Goal: Check status: Check status

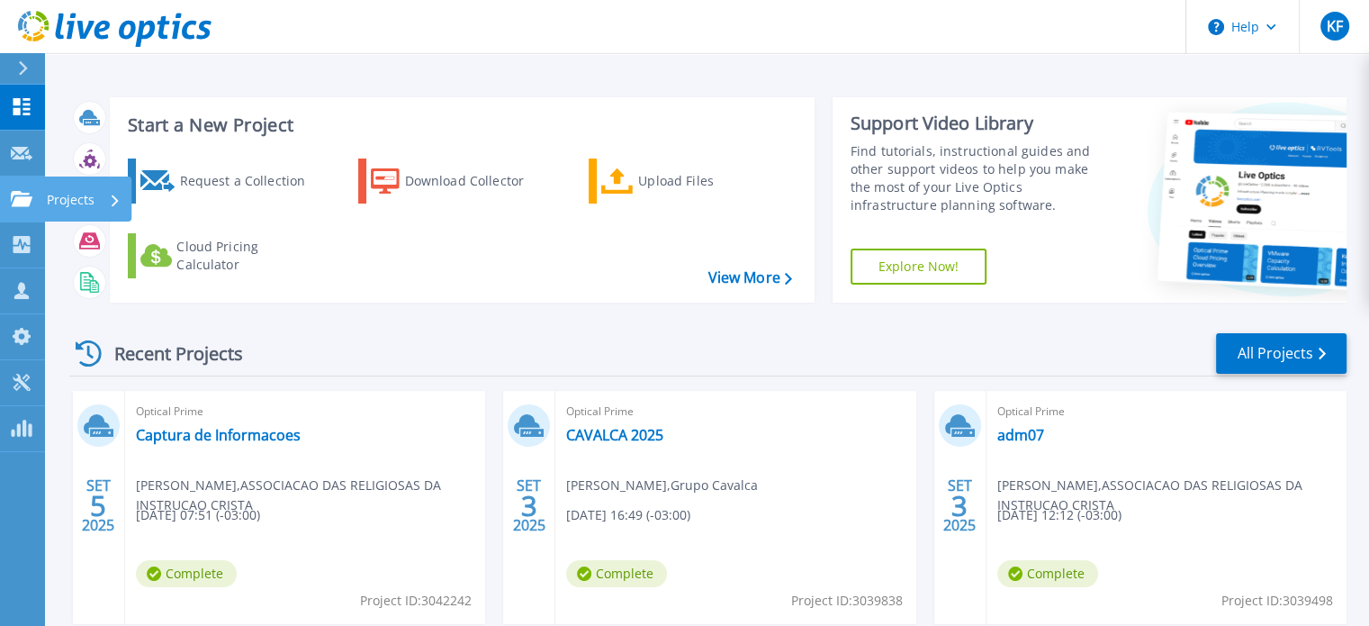
click at [13, 194] on icon at bounding box center [22, 198] width 22 height 15
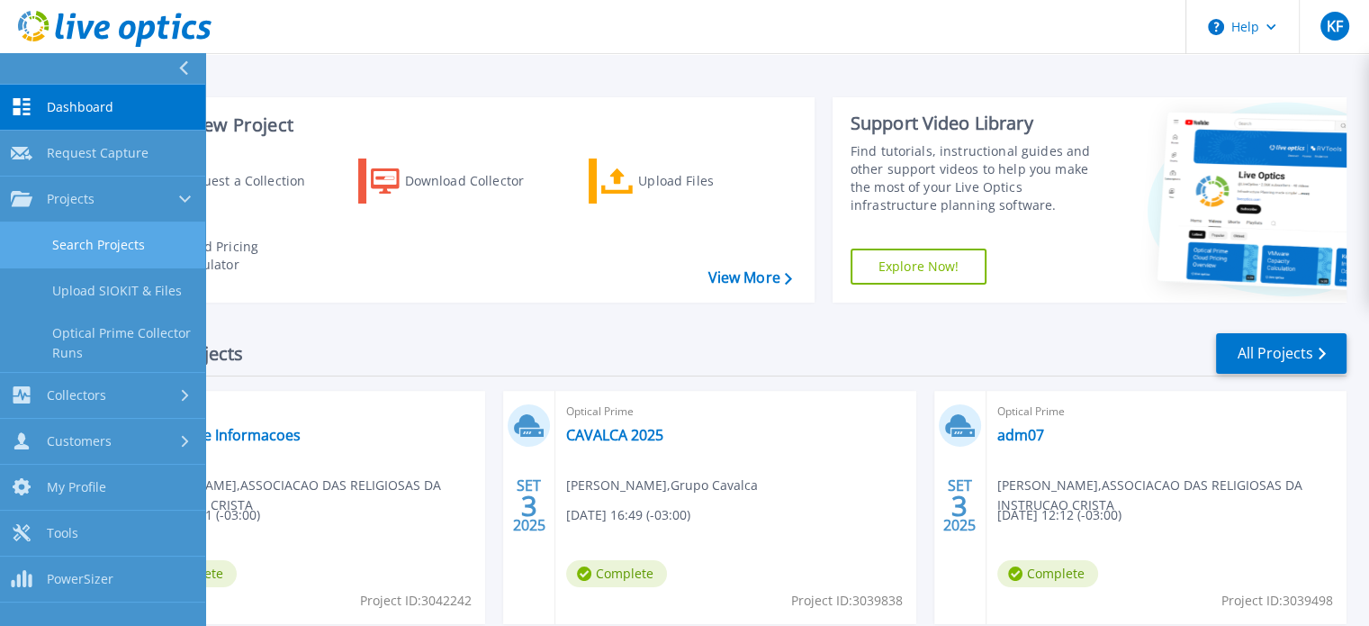
click at [64, 253] on link "Search Projects" at bounding box center [102, 245] width 205 height 46
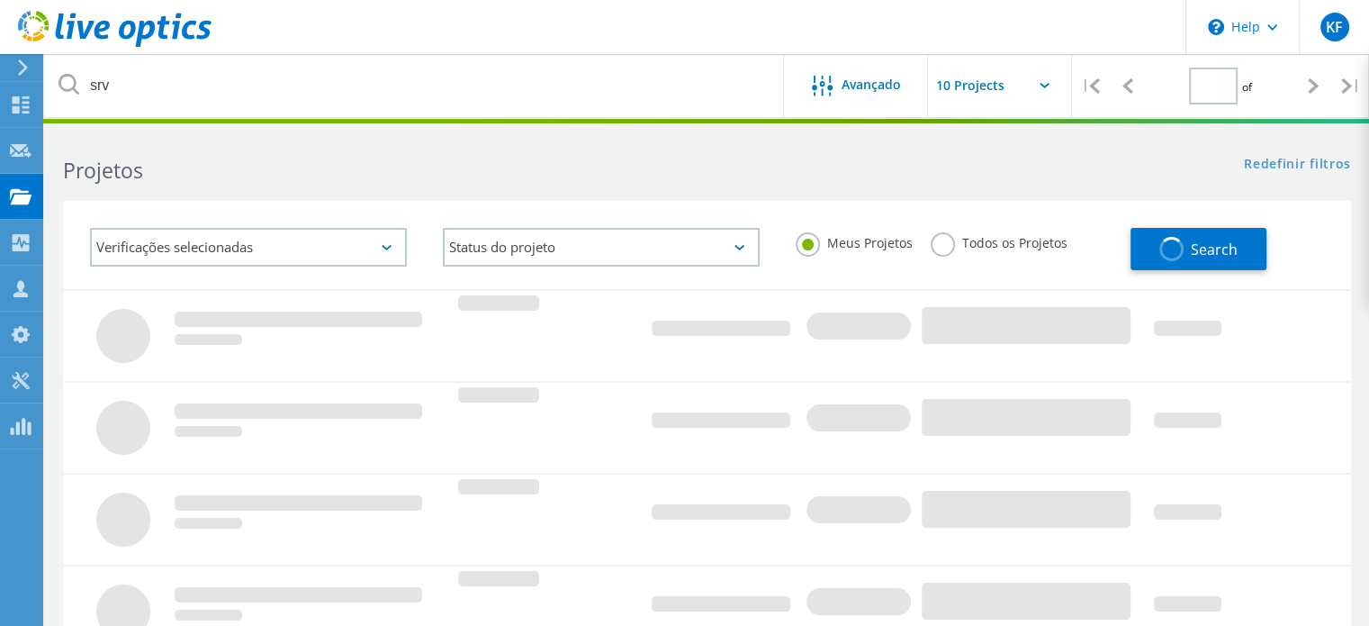
type input "1"
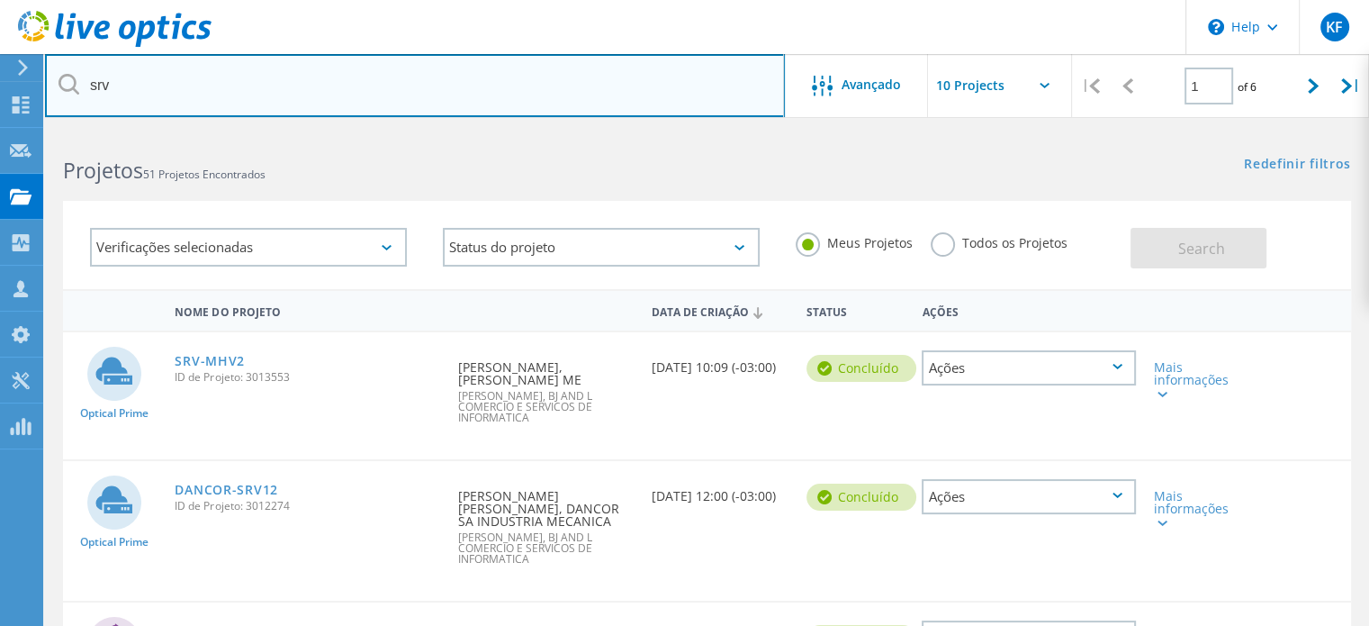
click at [448, 89] on input "srv" at bounding box center [415, 85] width 740 height 63
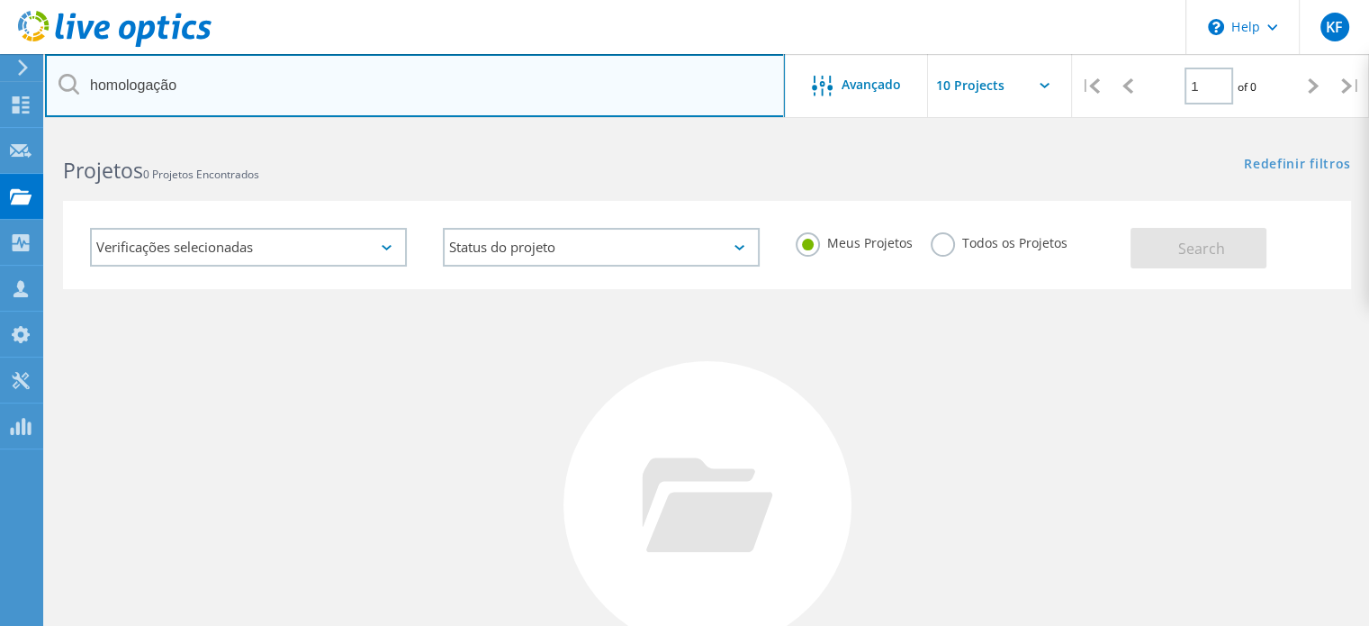
click at [529, 78] on input "homologação" at bounding box center [415, 85] width 740 height 63
type input "copel"
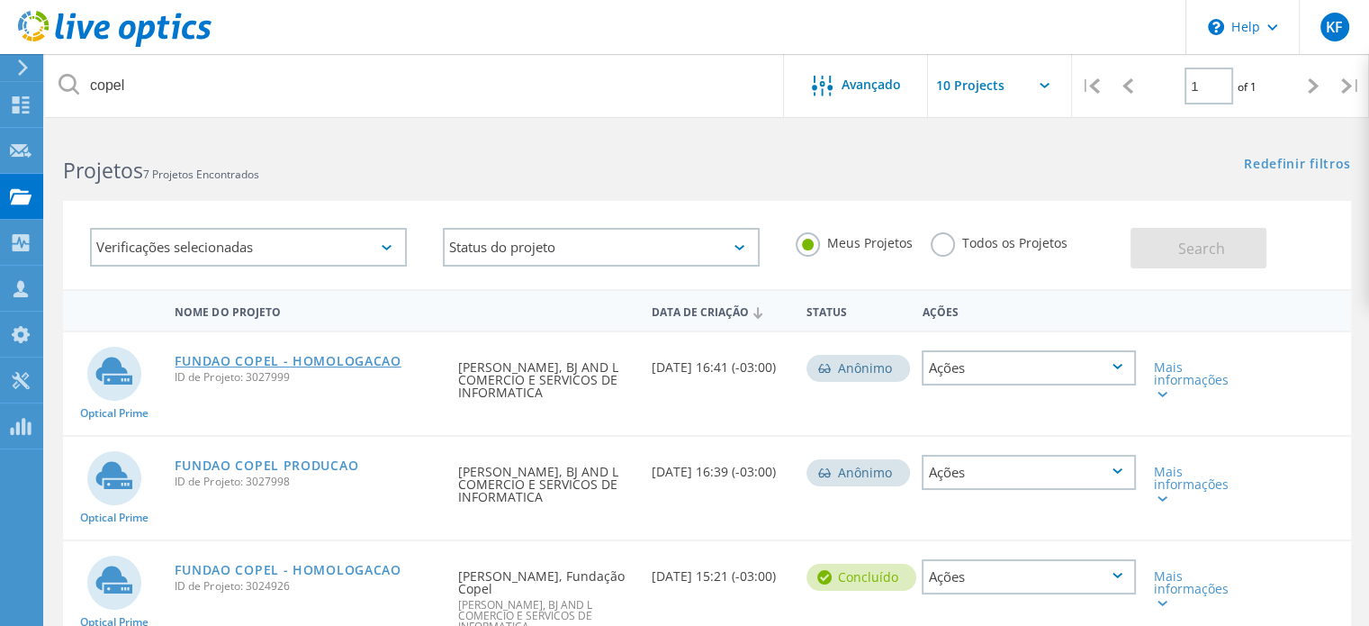
click at [332, 359] on link "FUNDAO COPEL - HOMOLOGACAO" at bounding box center [288, 361] width 226 height 13
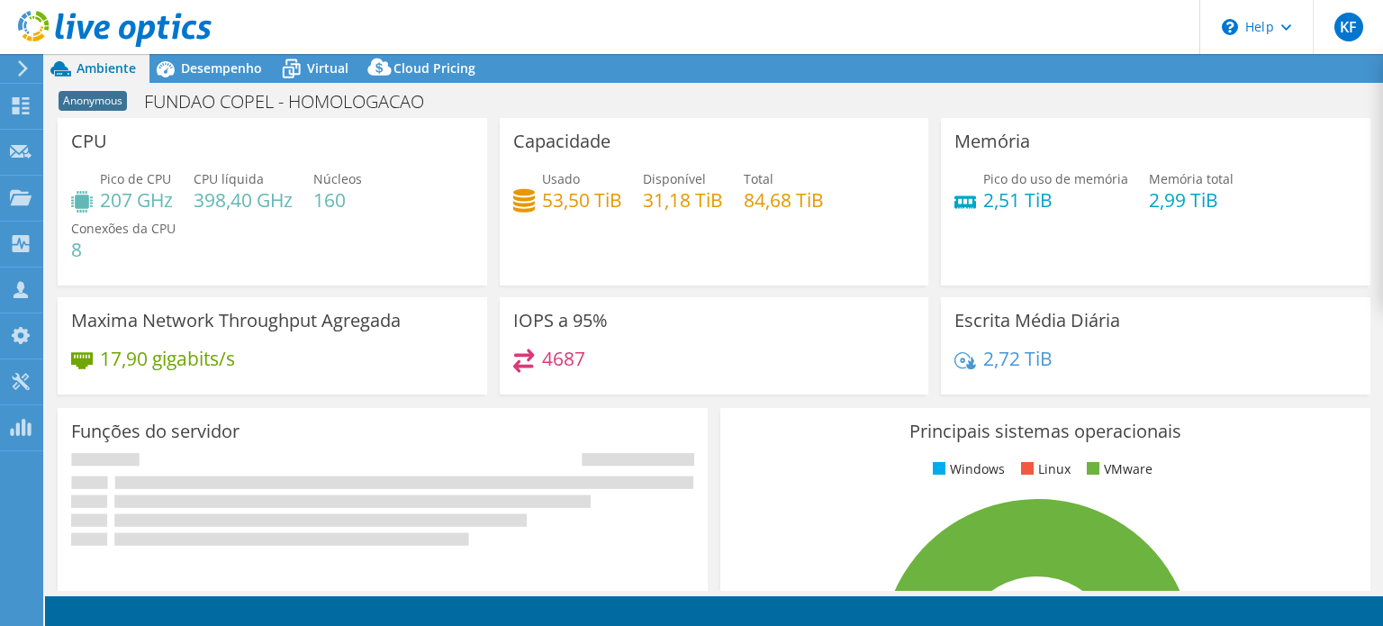
select select "USD"
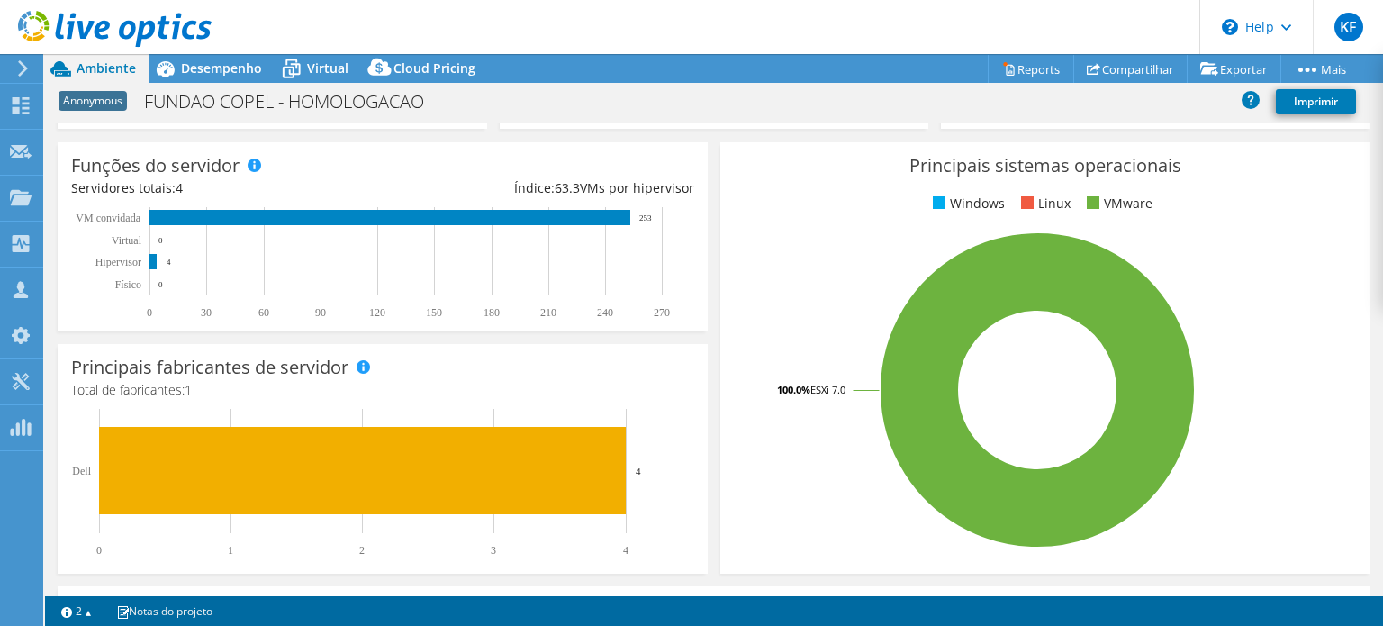
scroll to position [270, 0]
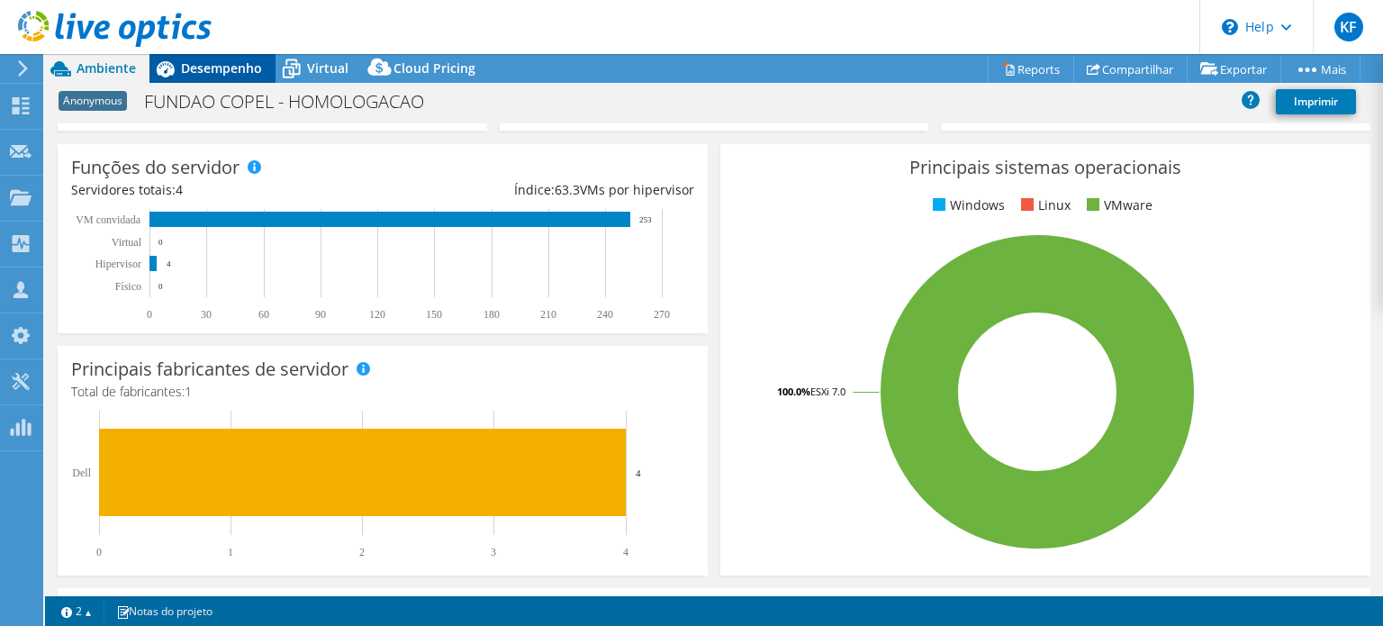
click at [208, 67] on span "Desempenho" at bounding box center [221, 67] width 81 height 17
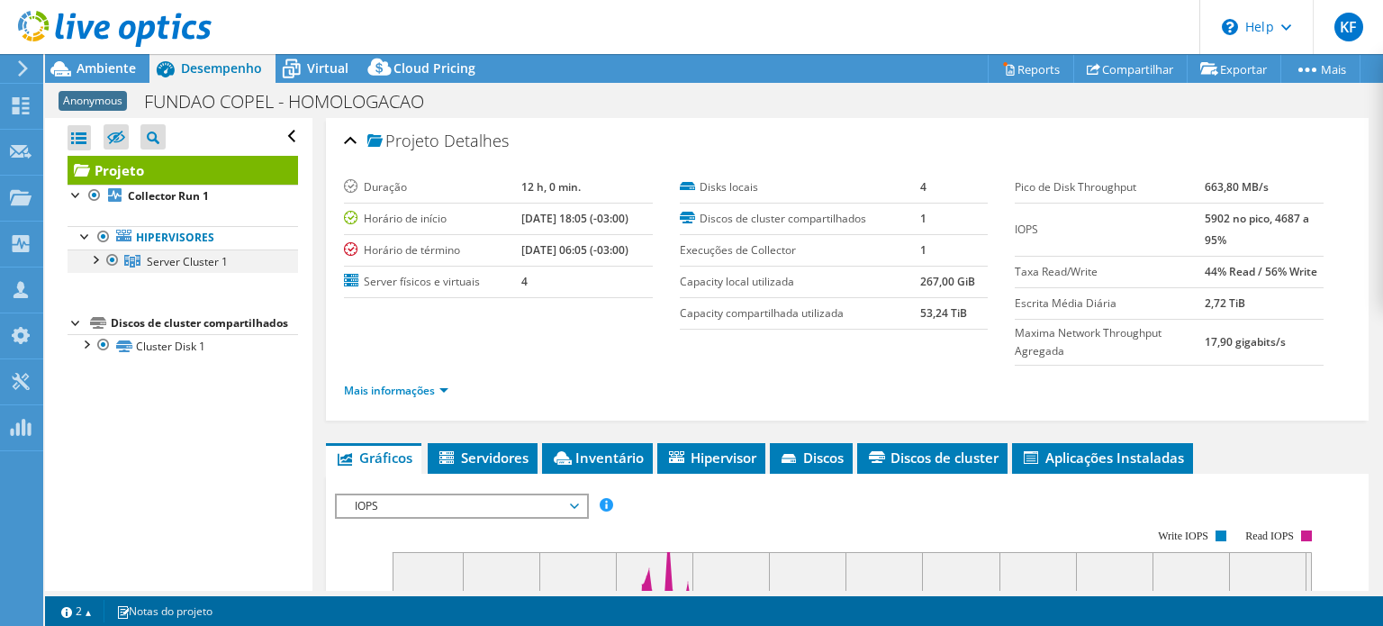
click at [94, 258] on div at bounding box center [95, 258] width 18 height 18
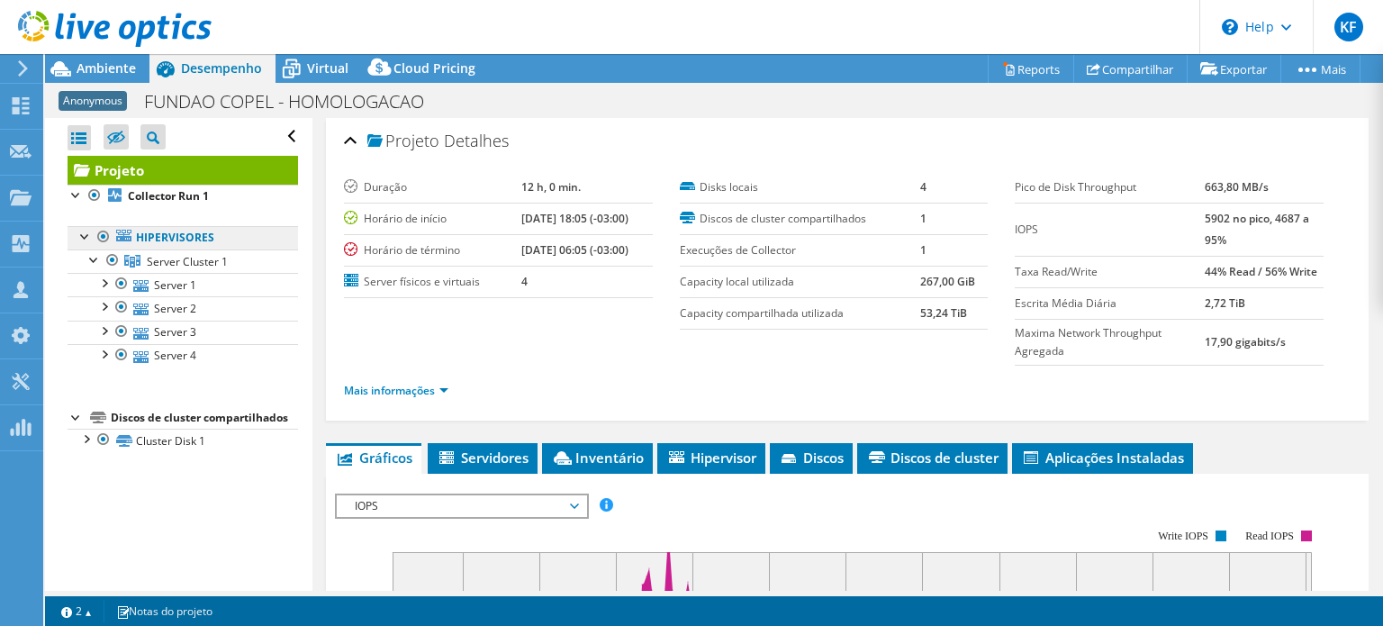
click at [192, 240] on link "Hipervisores" at bounding box center [183, 237] width 230 height 23
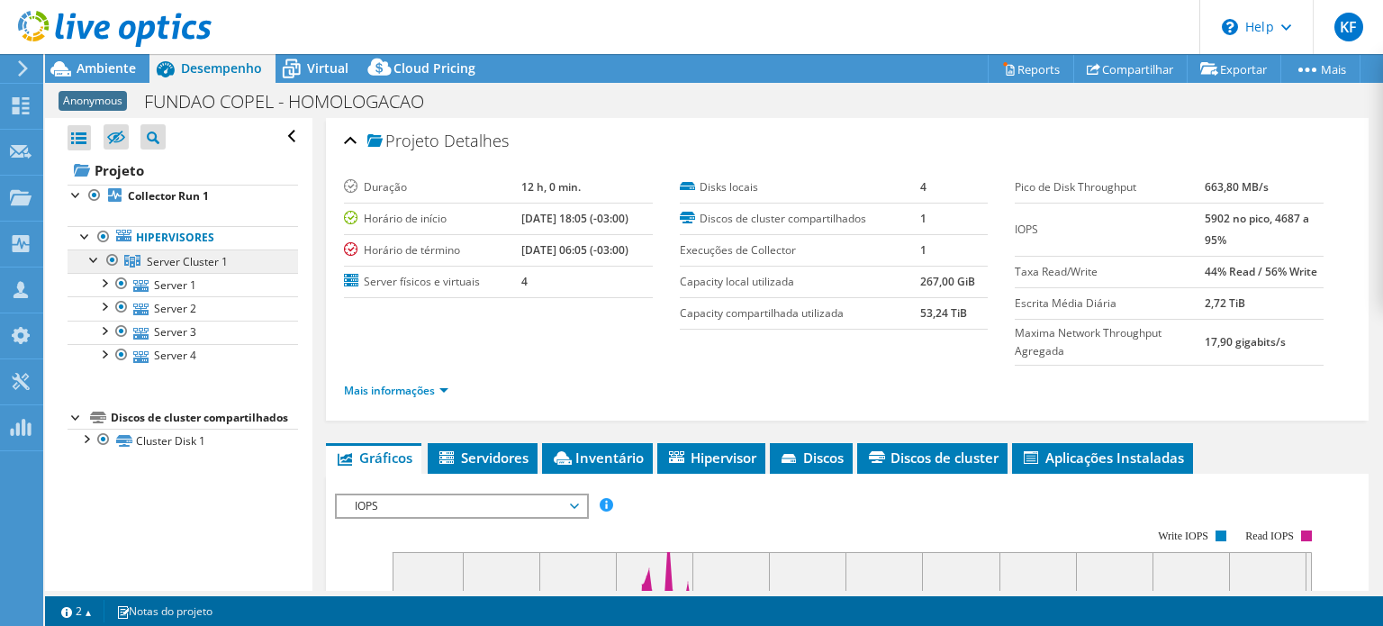
click at [194, 255] on span "Server Cluster 1" at bounding box center [187, 261] width 81 height 15
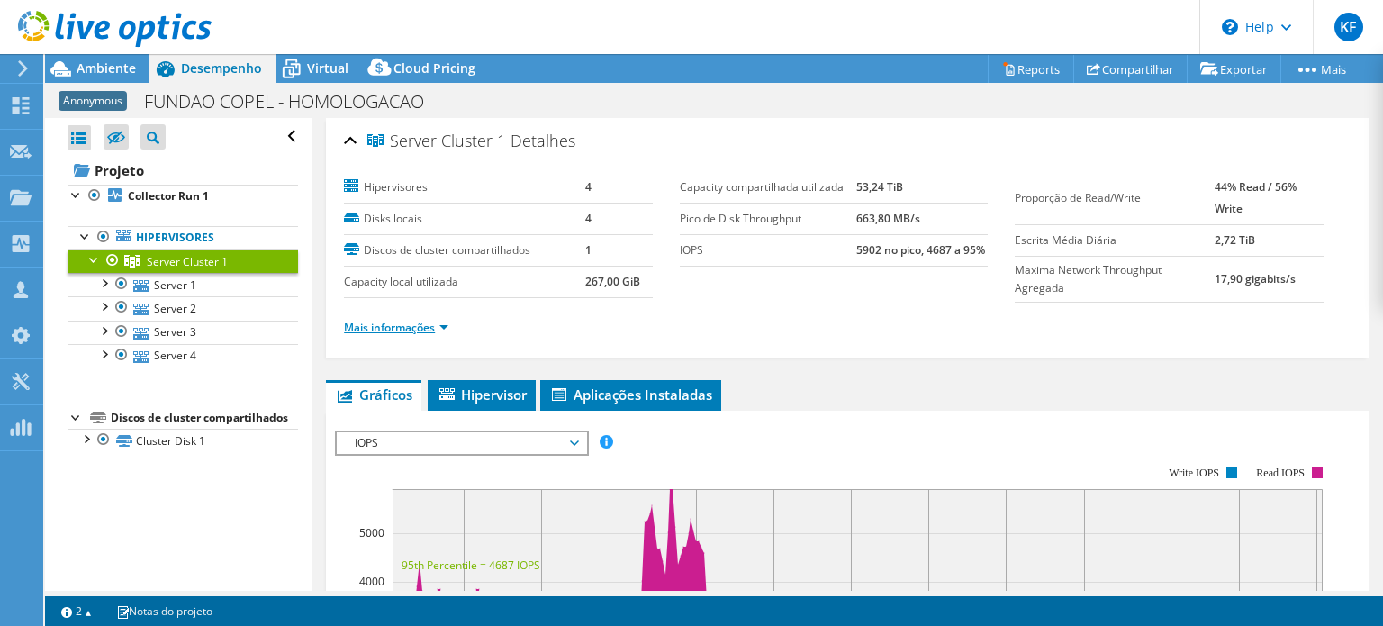
click at [438, 331] on link "Mais informações" at bounding box center [396, 327] width 104 height 15
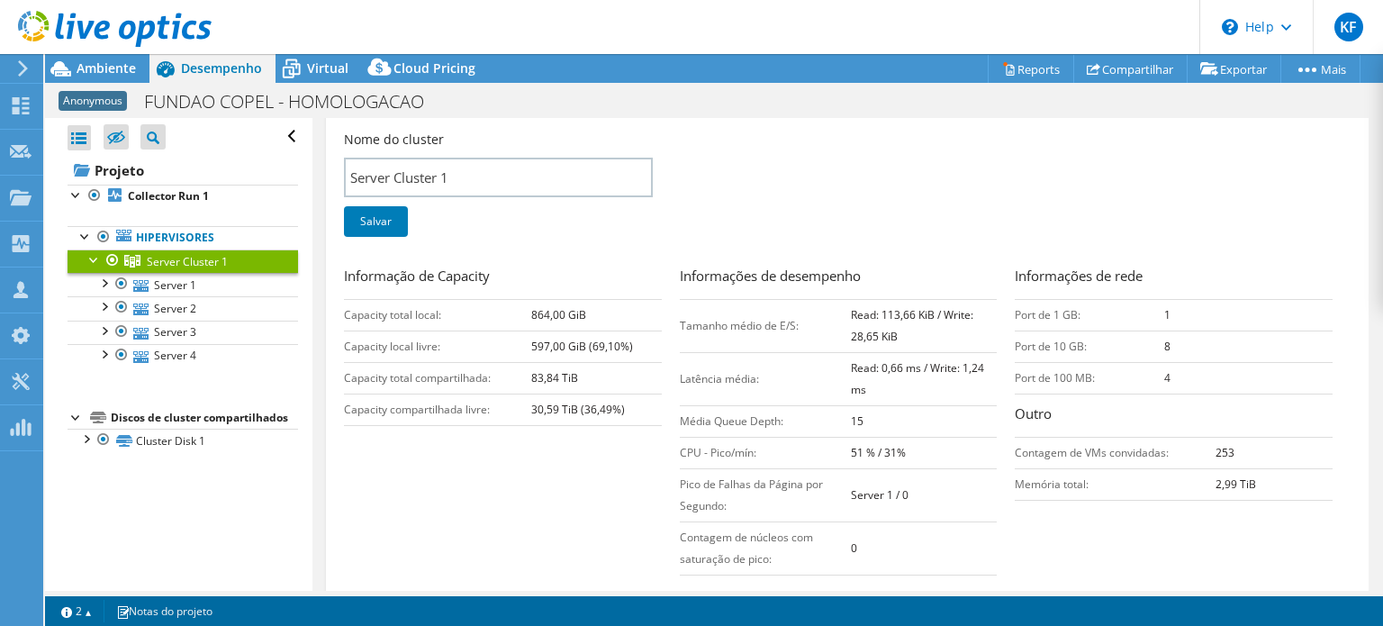
scroll to position [270, 0]
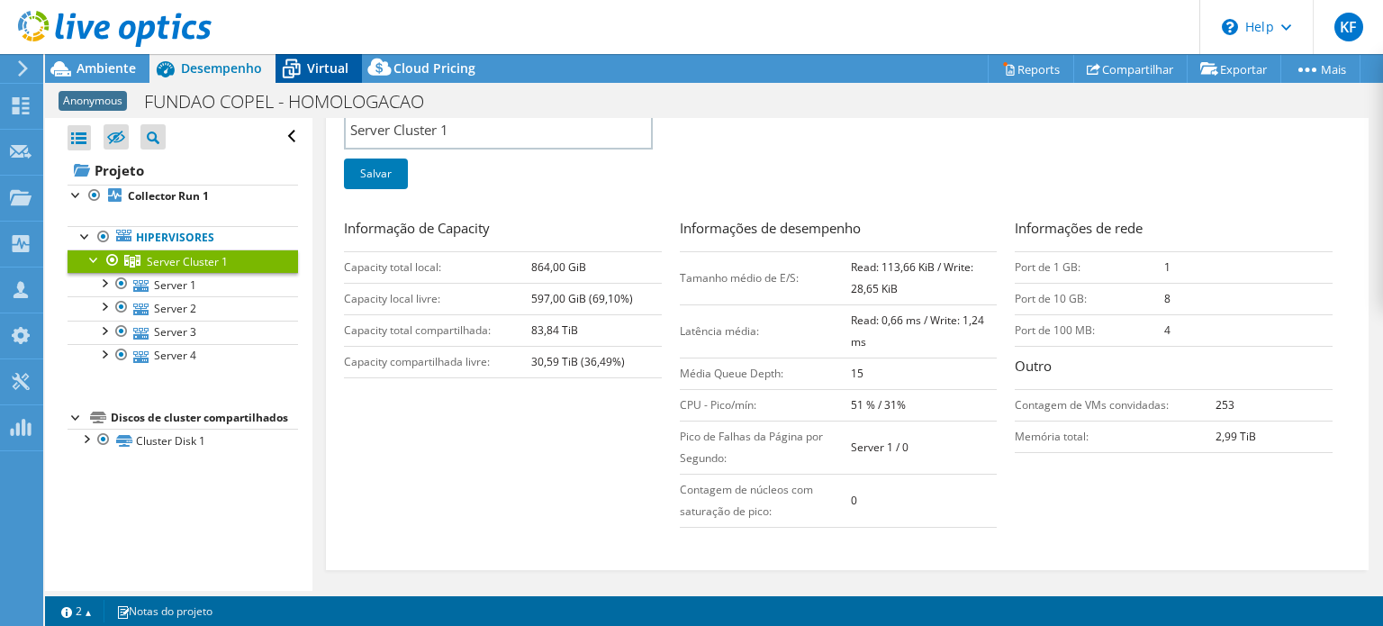
click at [320, 69] on span "Virtual" at bounding box center [327, 67] width 41 height 17
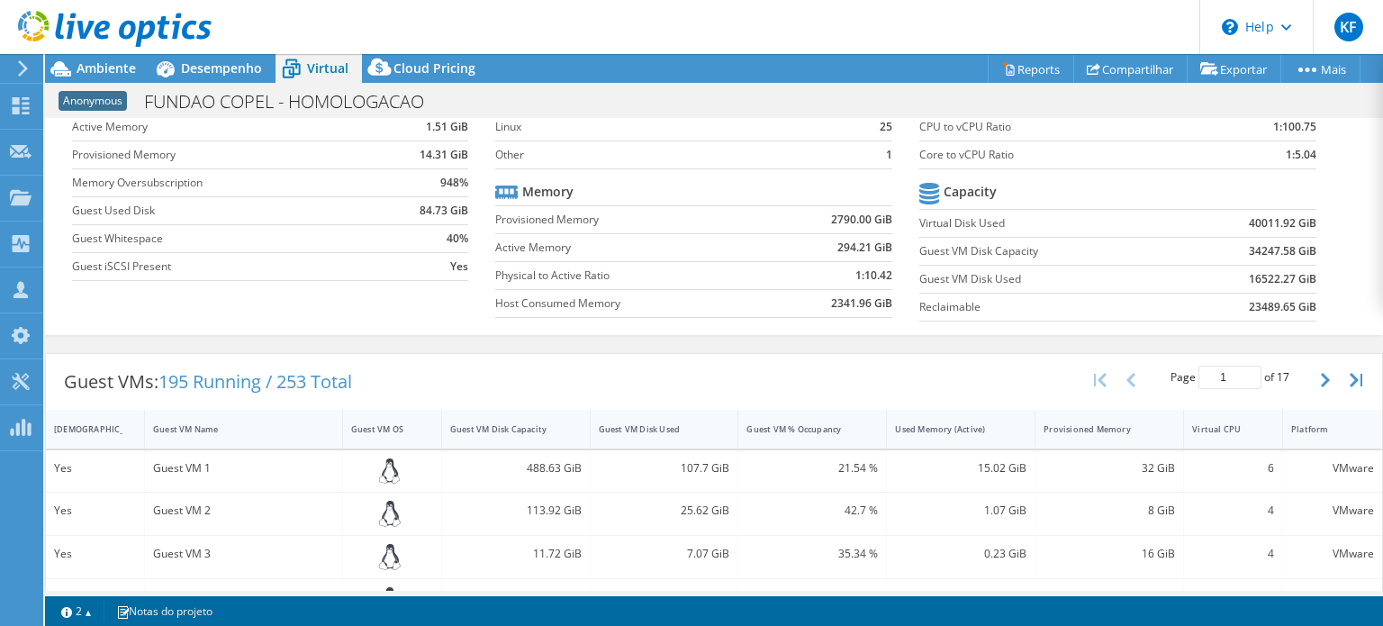
scroll to position [0, 0]
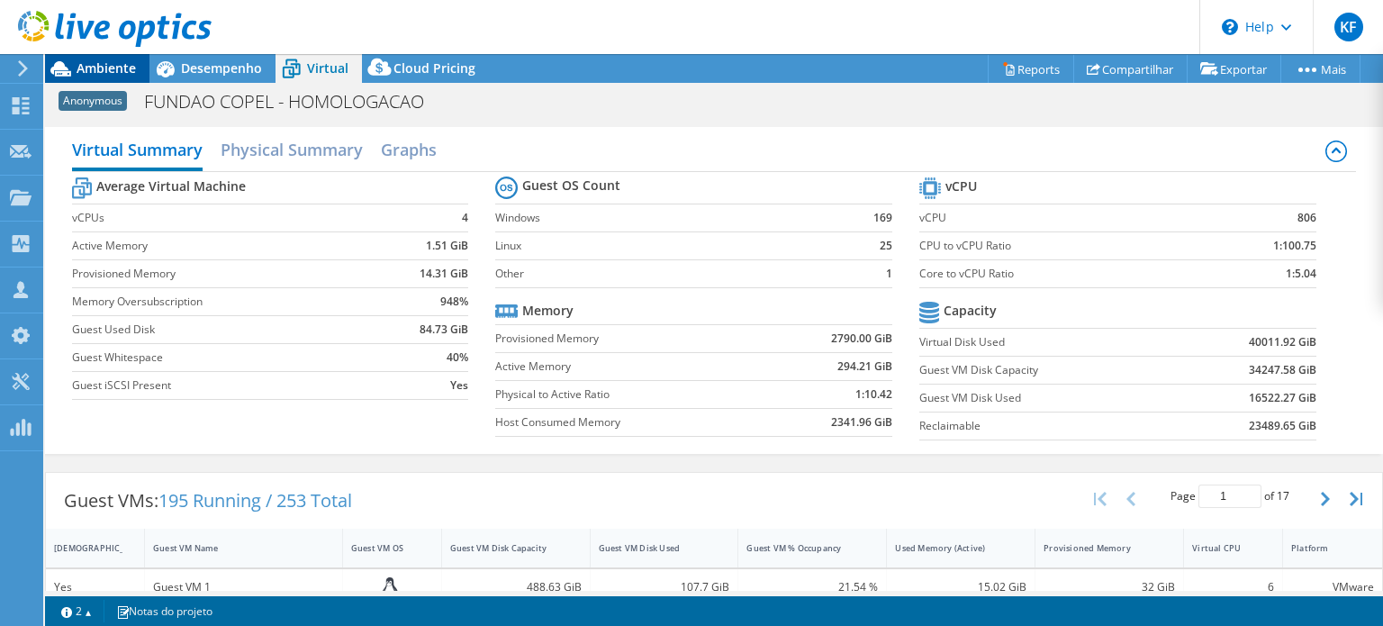
click at [133, 61] on span "Ambiente" at bounding box center [106, 67] width 59 height 17
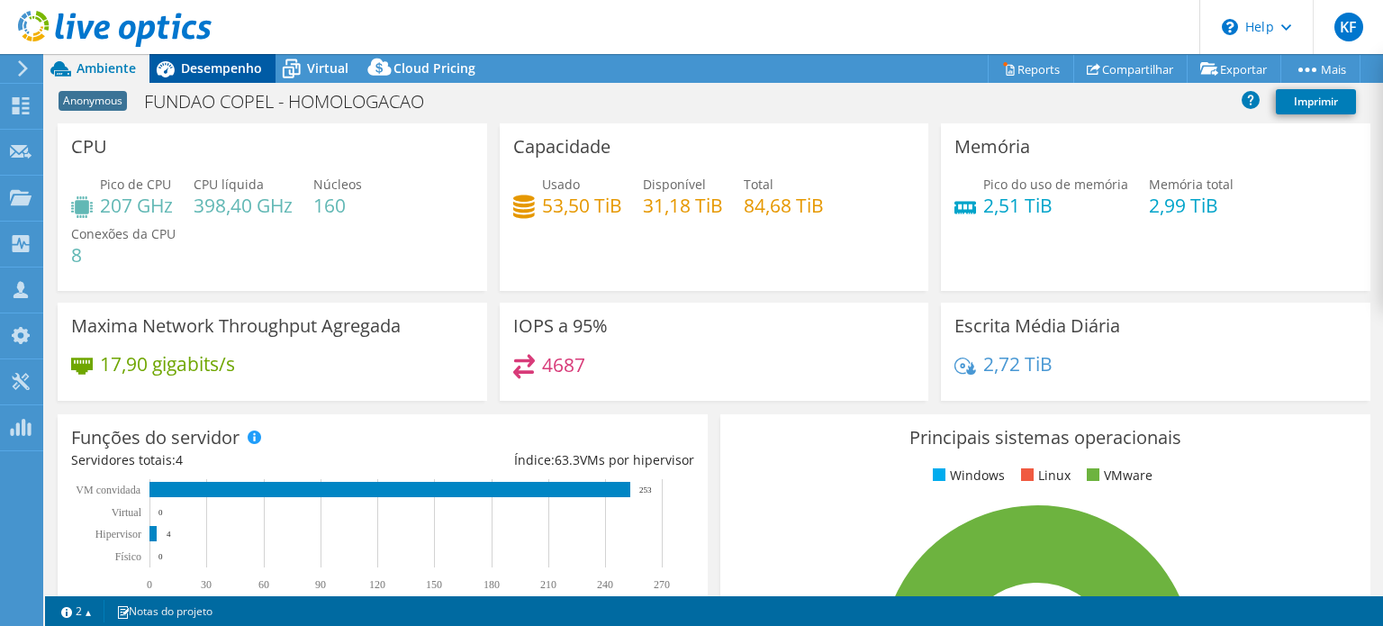
click at [213, 67] on span "Desempenho" at bounding box center [221, 67] width 81 height 17
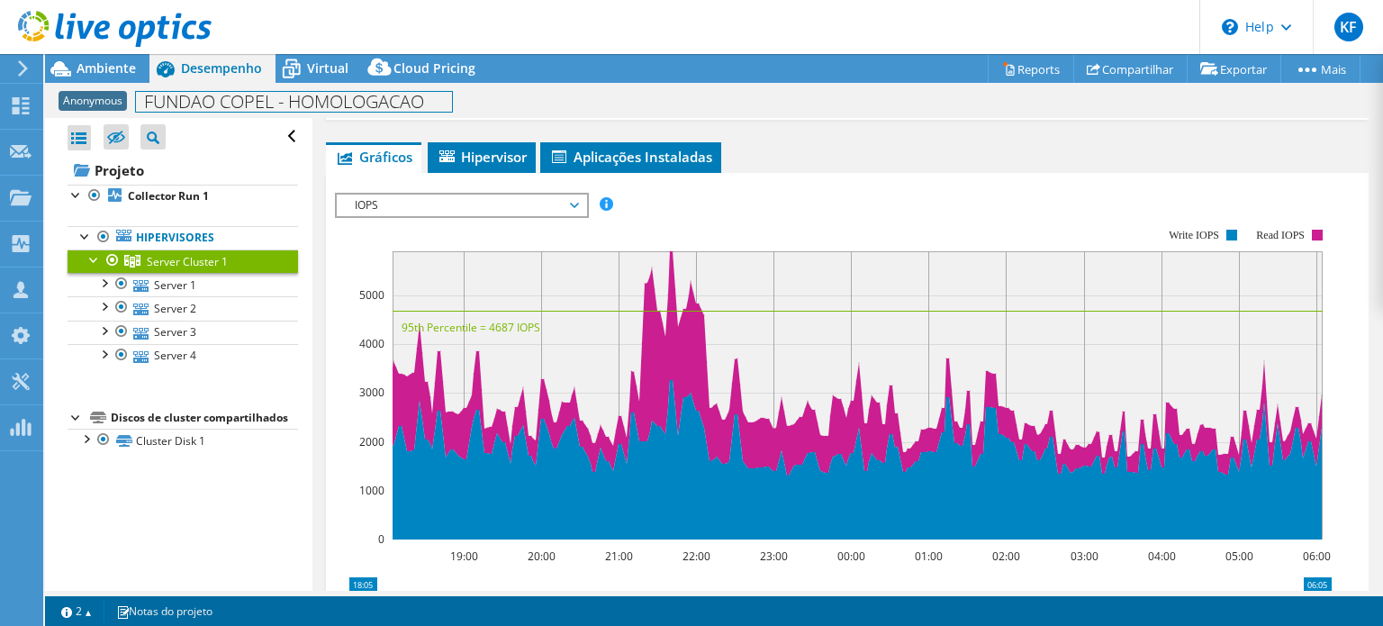
click at [397, 99] on h1 "FUNDAO COPEL - HOMOLOGACAO" at bounding box center [294, 102] width 316 height 20
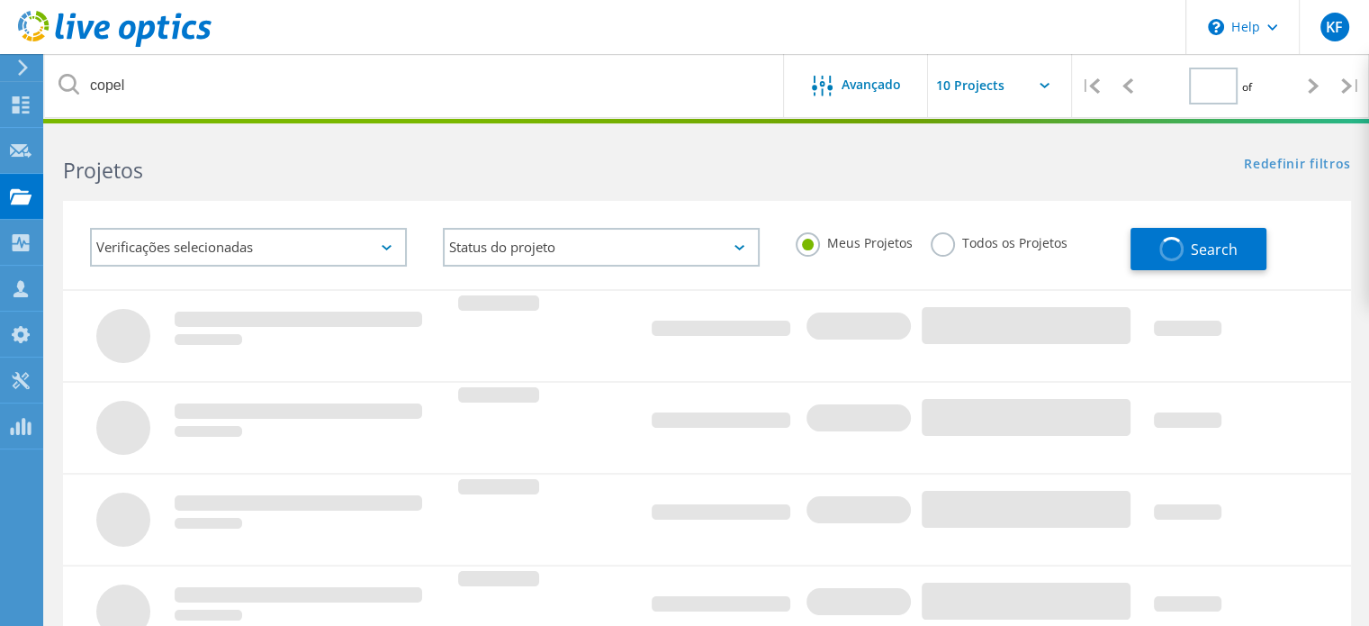
type input "1"
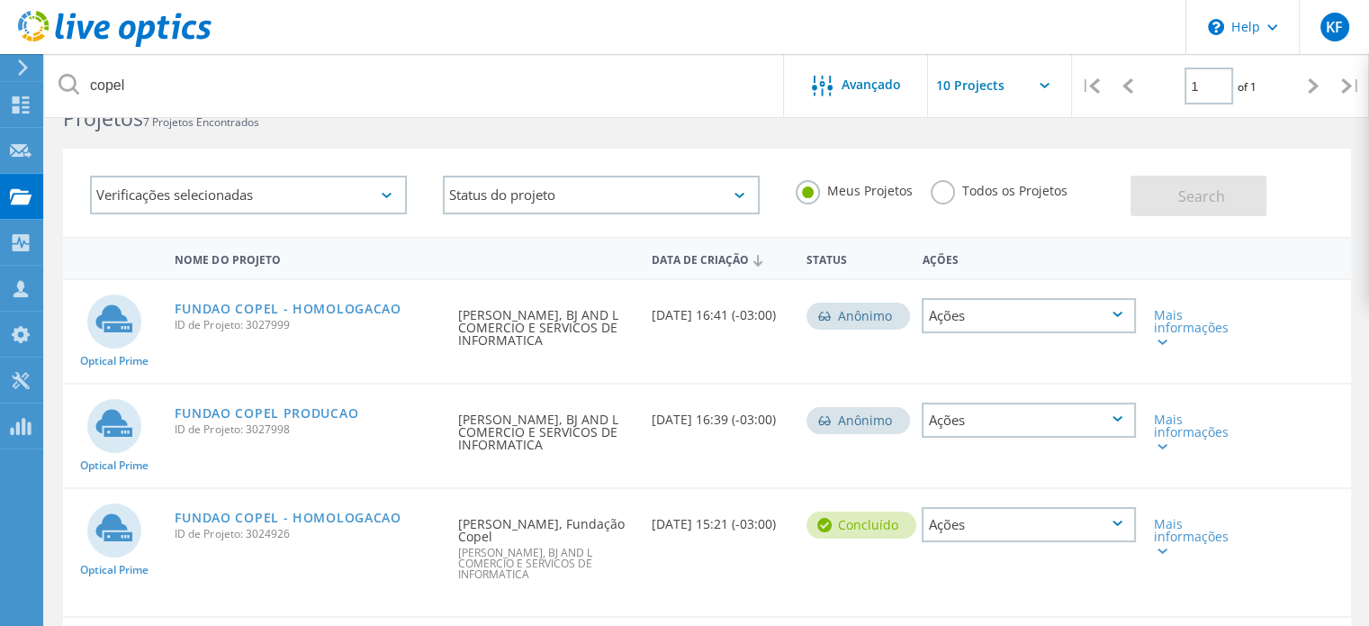
scroll to position [180, 0]
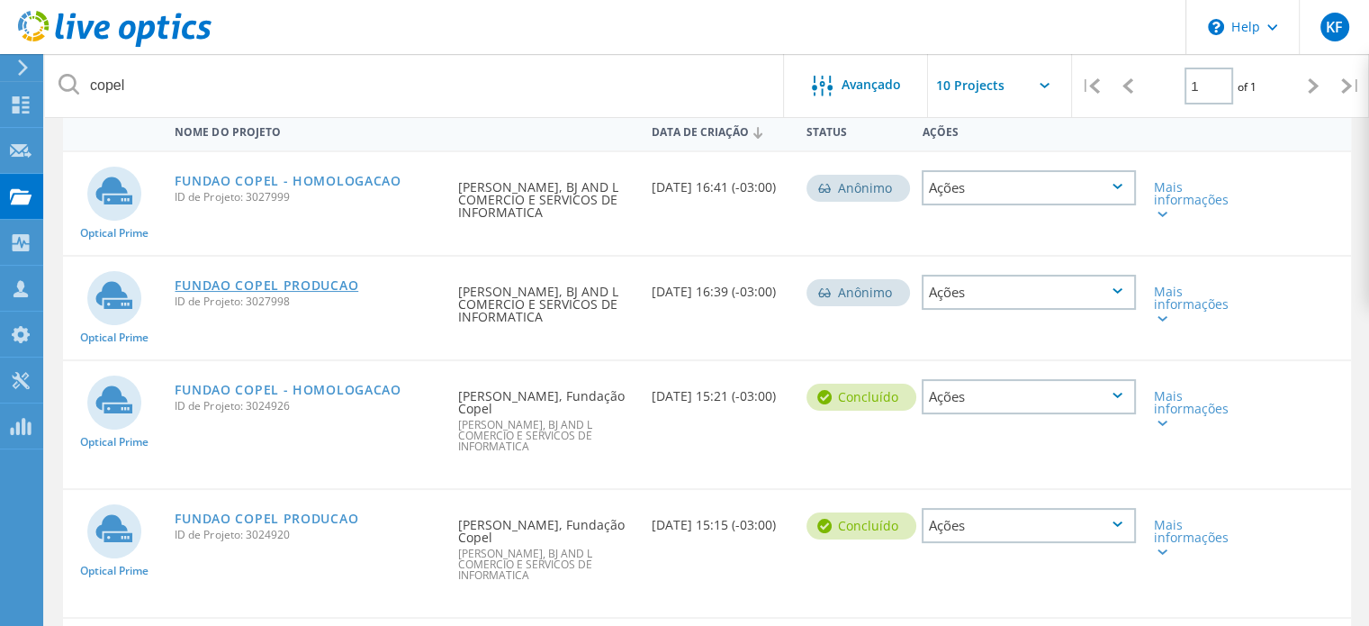
click at [306, 280] on link "FUNDAO COPEL PRODUCAO" at bounding box center [267, 285] width 184 height 13
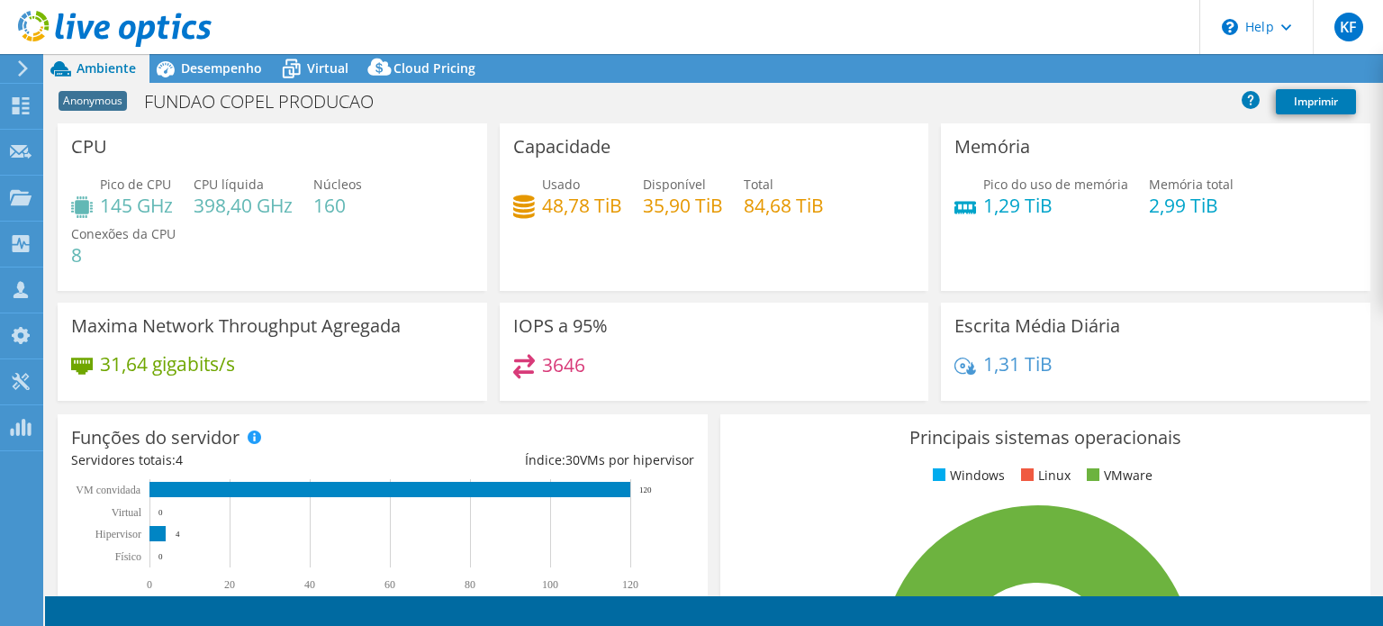
select select "SouthAmerica"
select select "BRL"
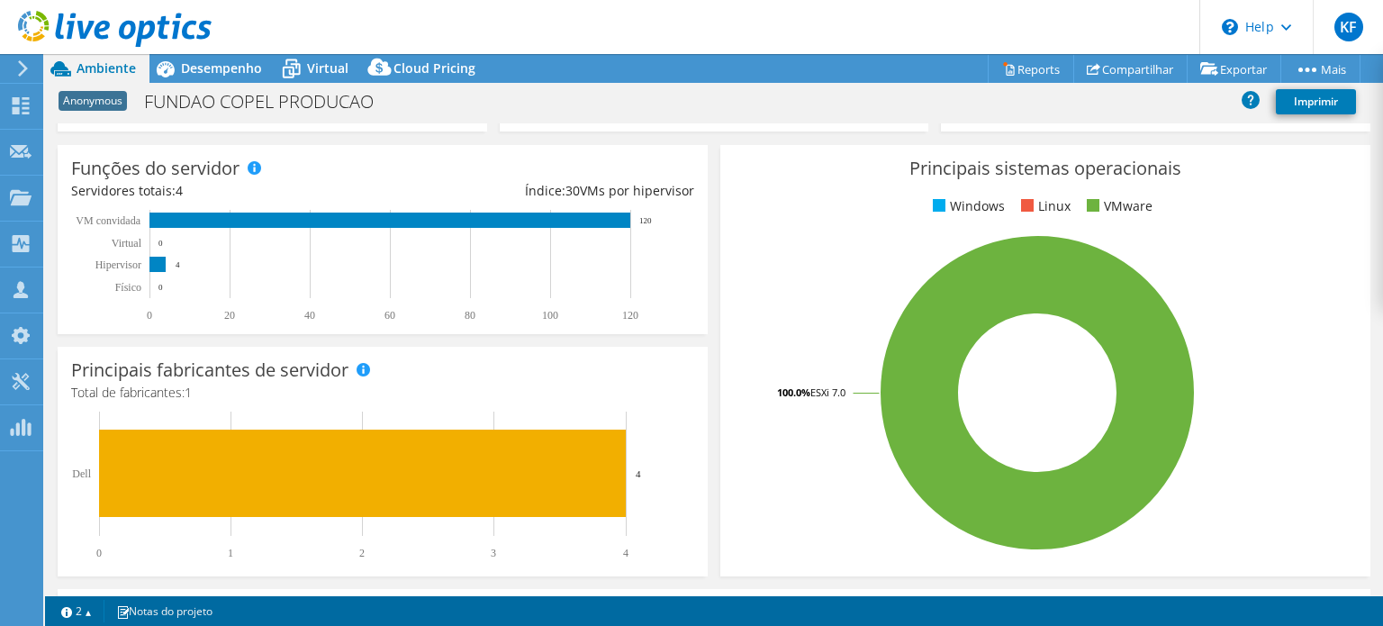
scroll to position [270, 0]
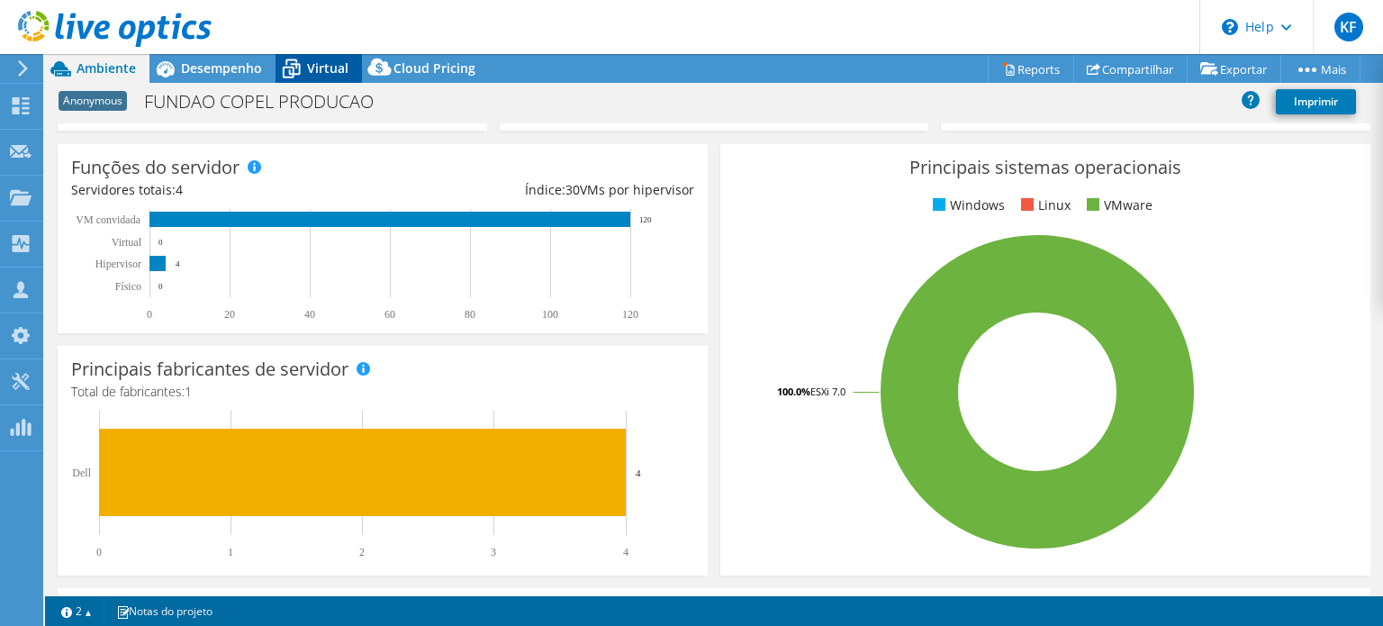
click at [331, 68] on span "Virtual" at bounding box center [327, 67] width 41 height 17
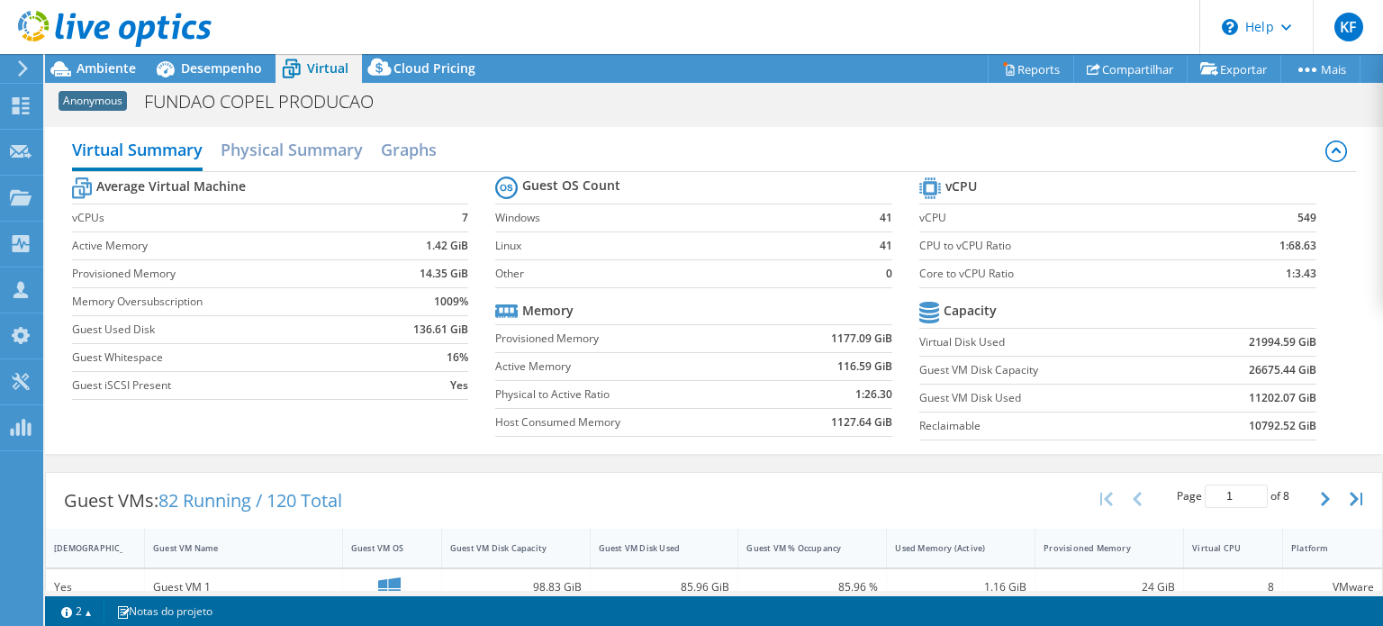
scroll to position [90, 0]
click at [198, 65] on span "Desempenho" at bounding box center [221, 67] width 81 height 17
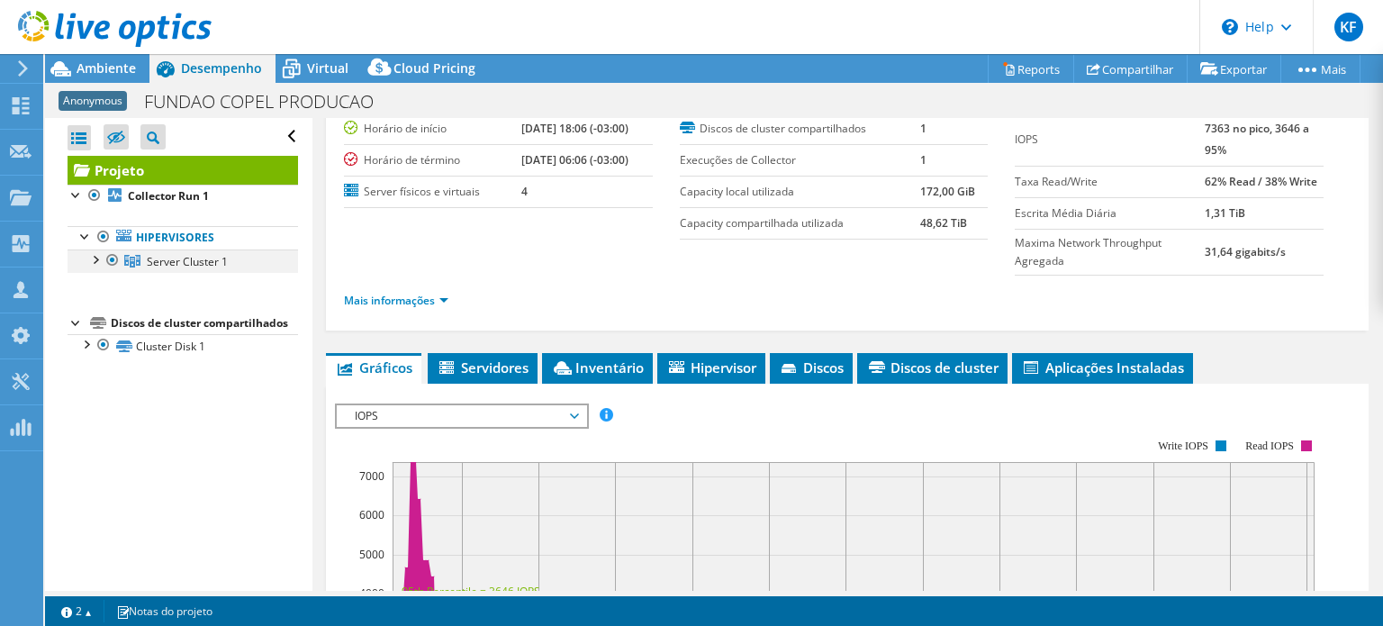
click at [98, 255] on div at bounding box center [95, 258] width 18 height 18
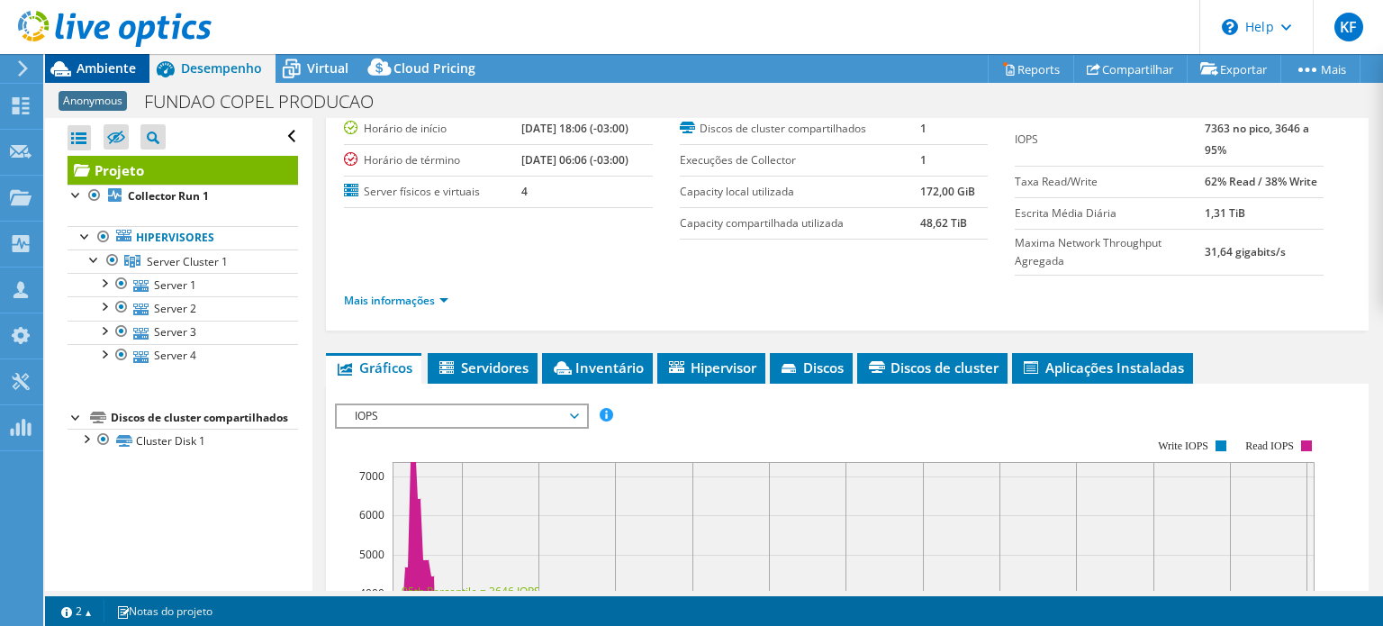
click at [96, 71] on span "Ambiente" at bounding box center [106, 67] width 59 height 17
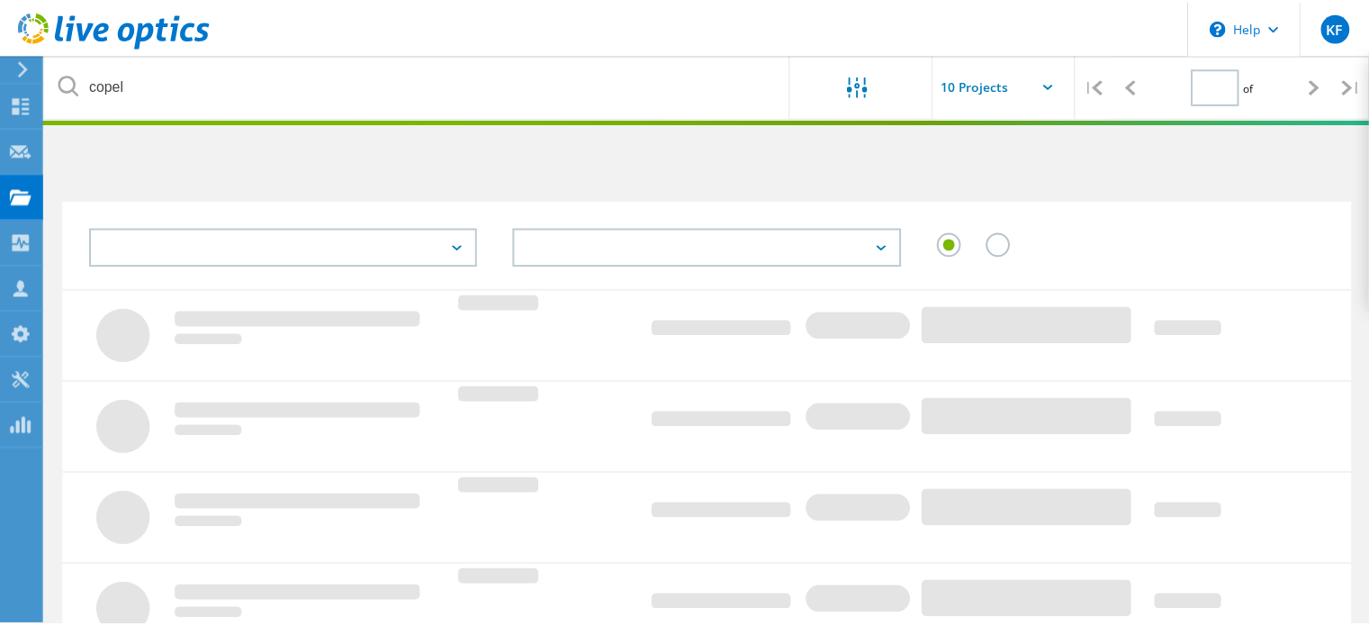
scroll to position [180, 0]
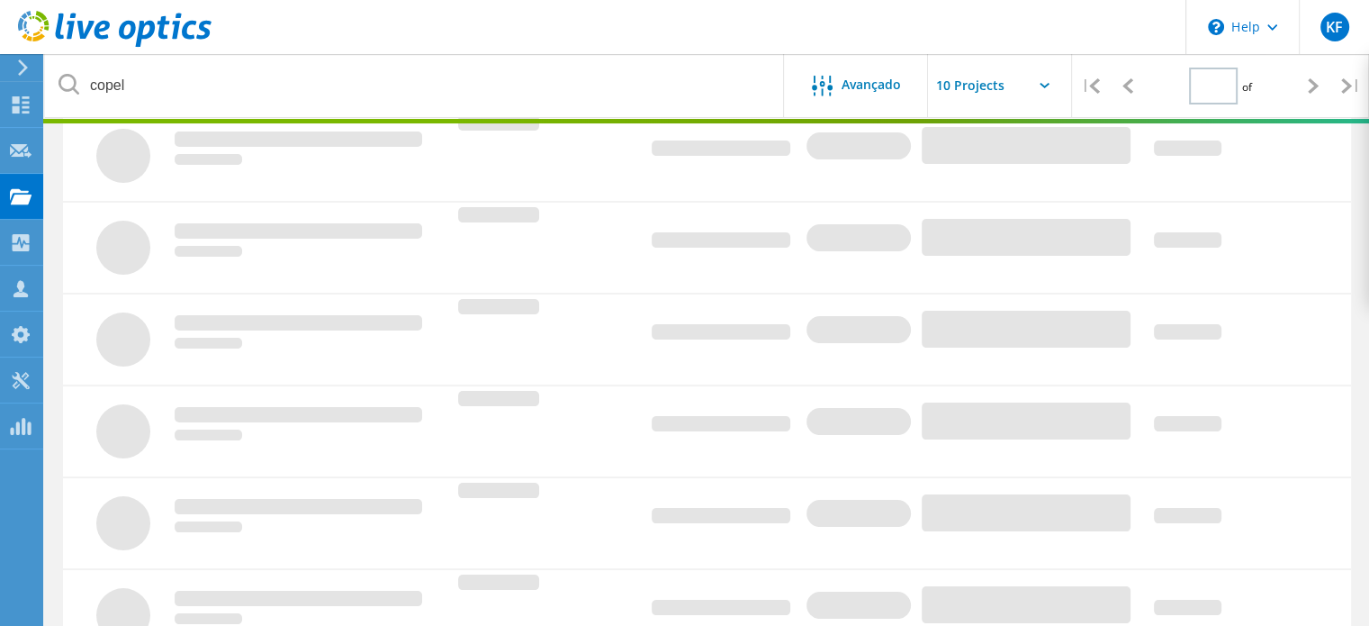
type input "1"
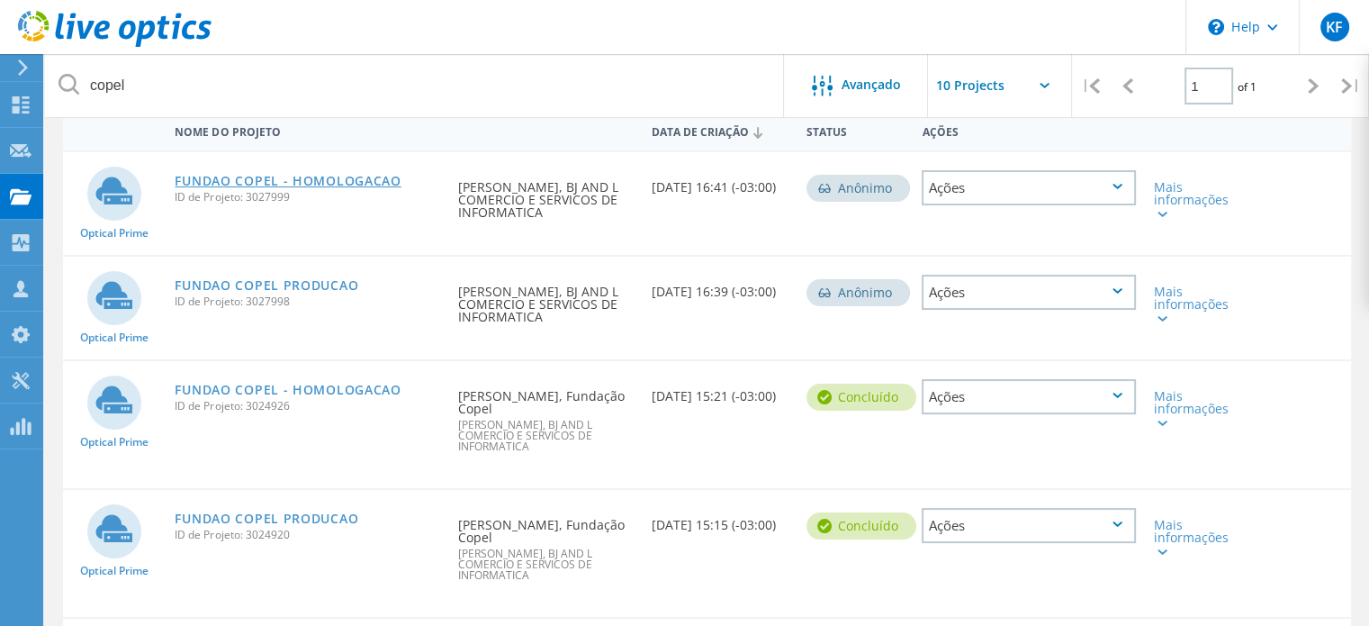
click at [360, 176] on link "FUNDAO COPEL - HOMOLOGACAO" at bounding box center [288, 181] width 226 height 13
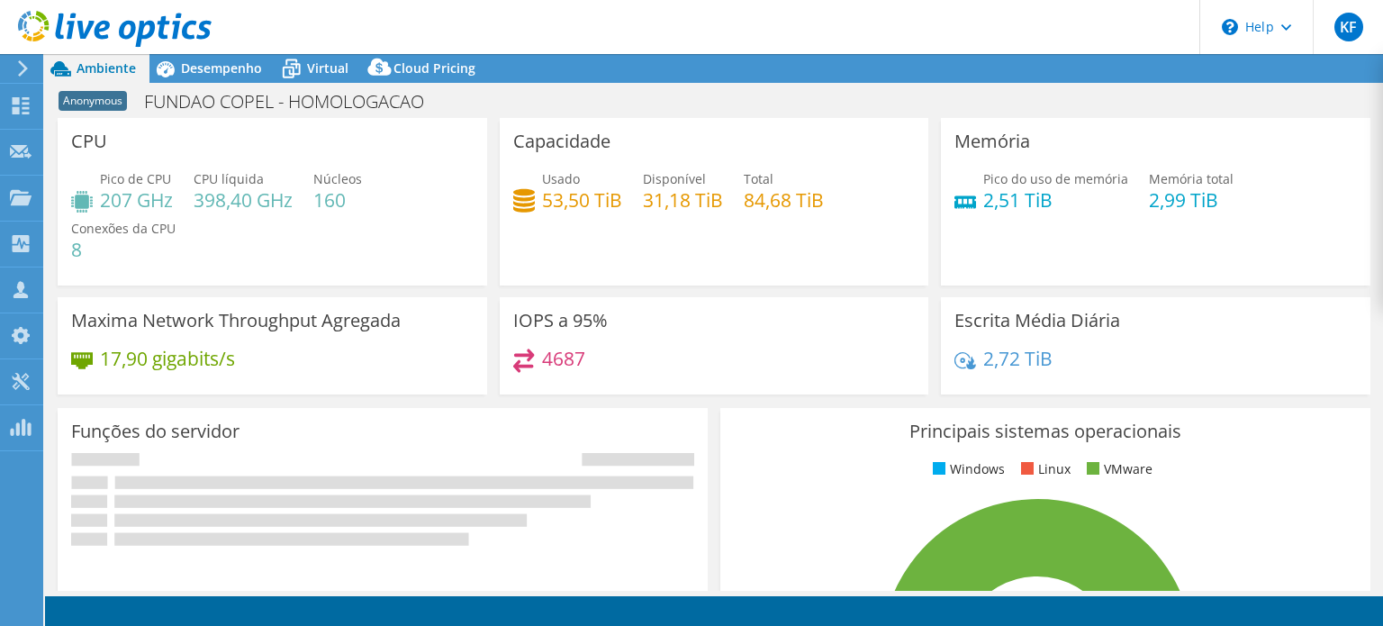
select select "USD"
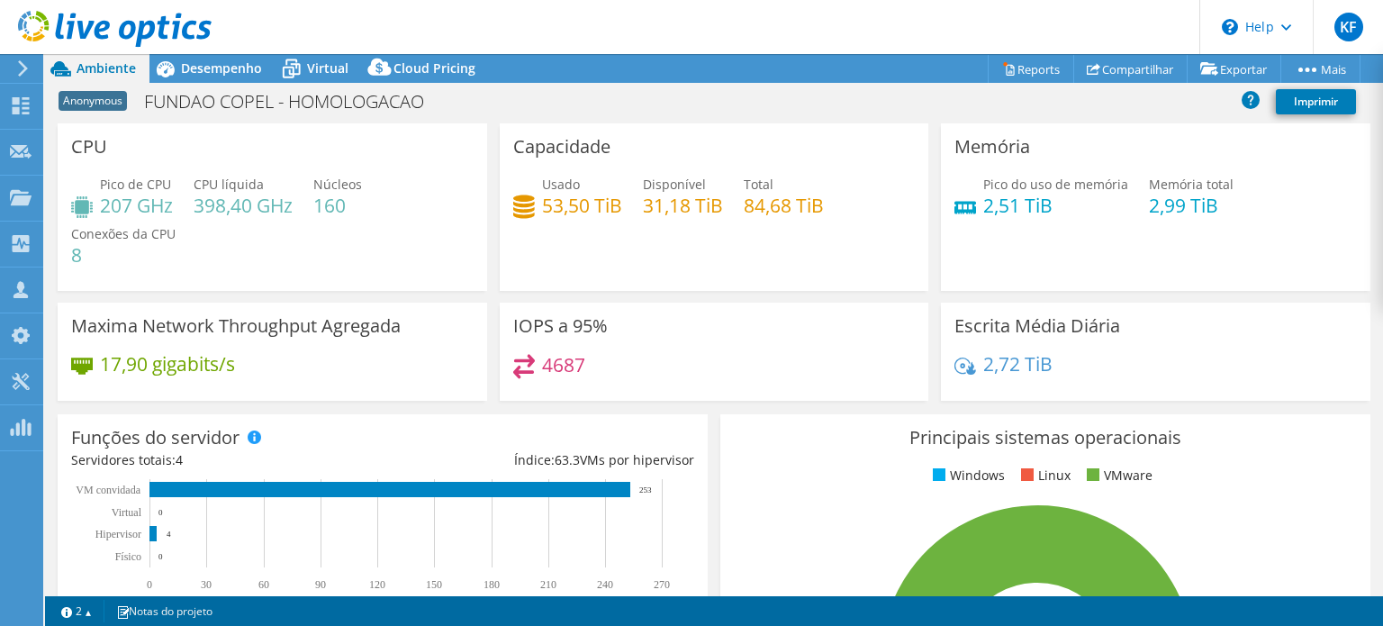
click at [988, 211] on h4 "2,51 TiB" at bounding box center [1055, 205] width 145 height 20
click at [1113, 239] on div "Memória Pico do uso de memória 2,51 TiB Memória total 2,99 TiB" at bounding box center [1155, 206] width 429 height 167
click at [120, 23] on icon at bounding box center [115, 29] width 194 height 37
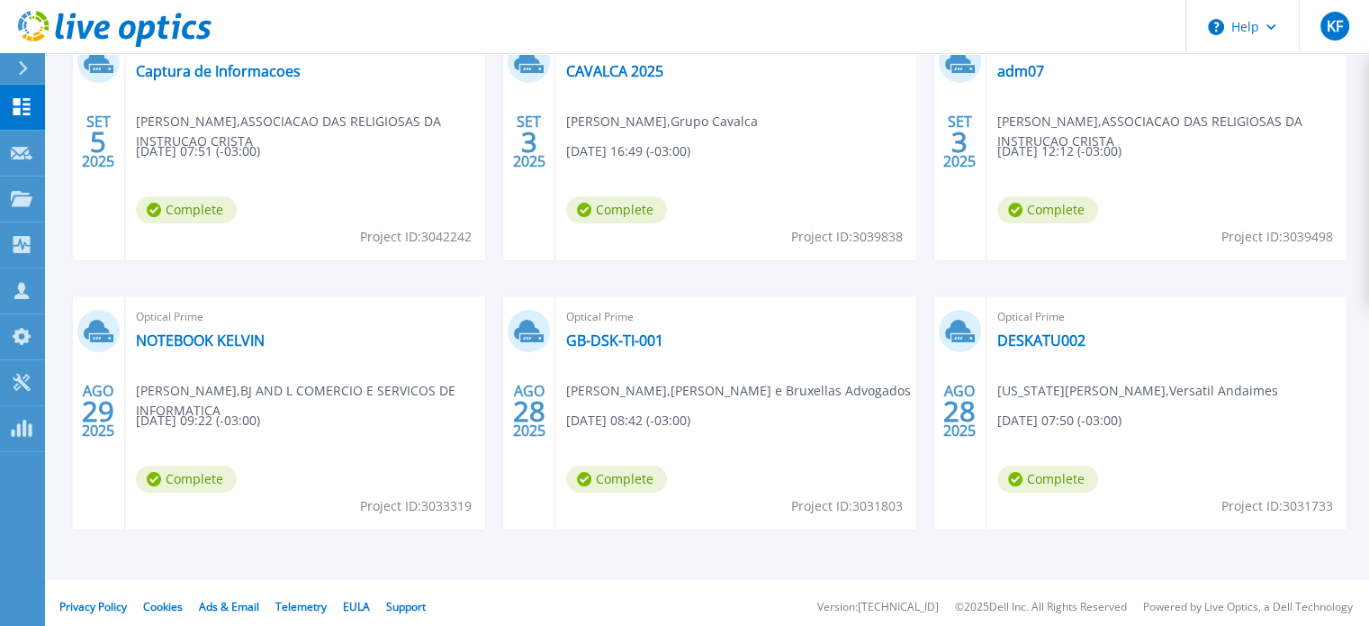
scroll to position [371, 0]
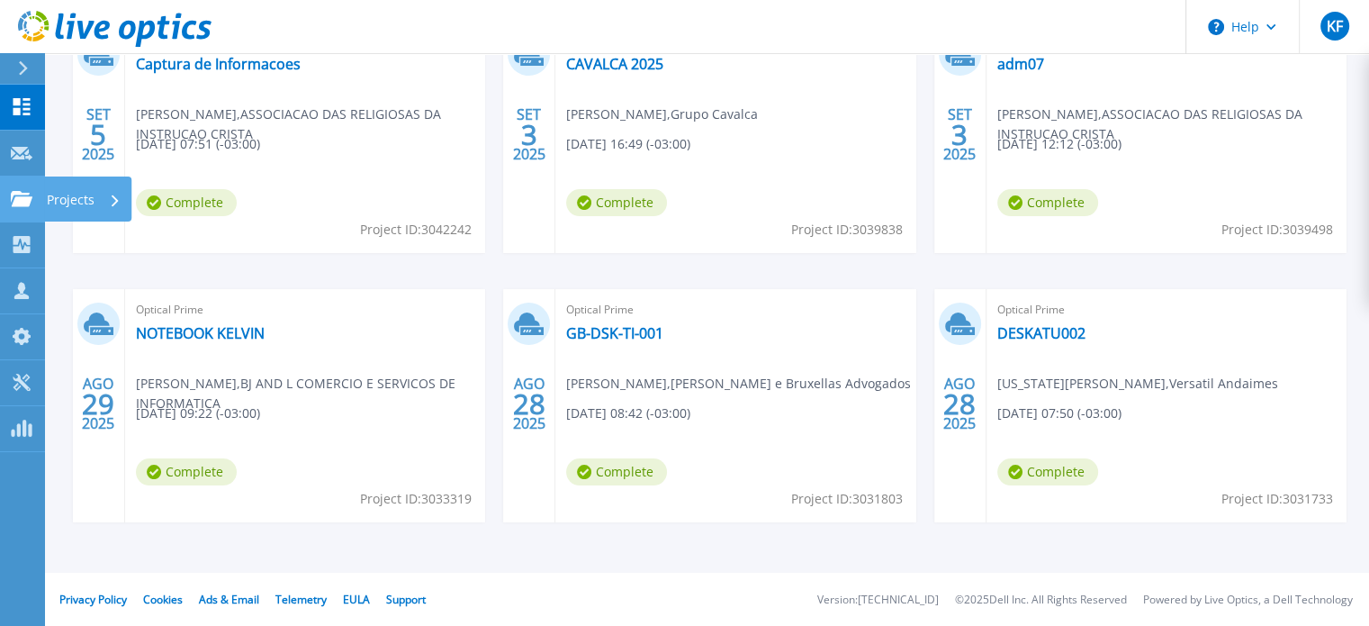
click at [22, 194] on icon at bounding box center [22, 198] width 22 height 15
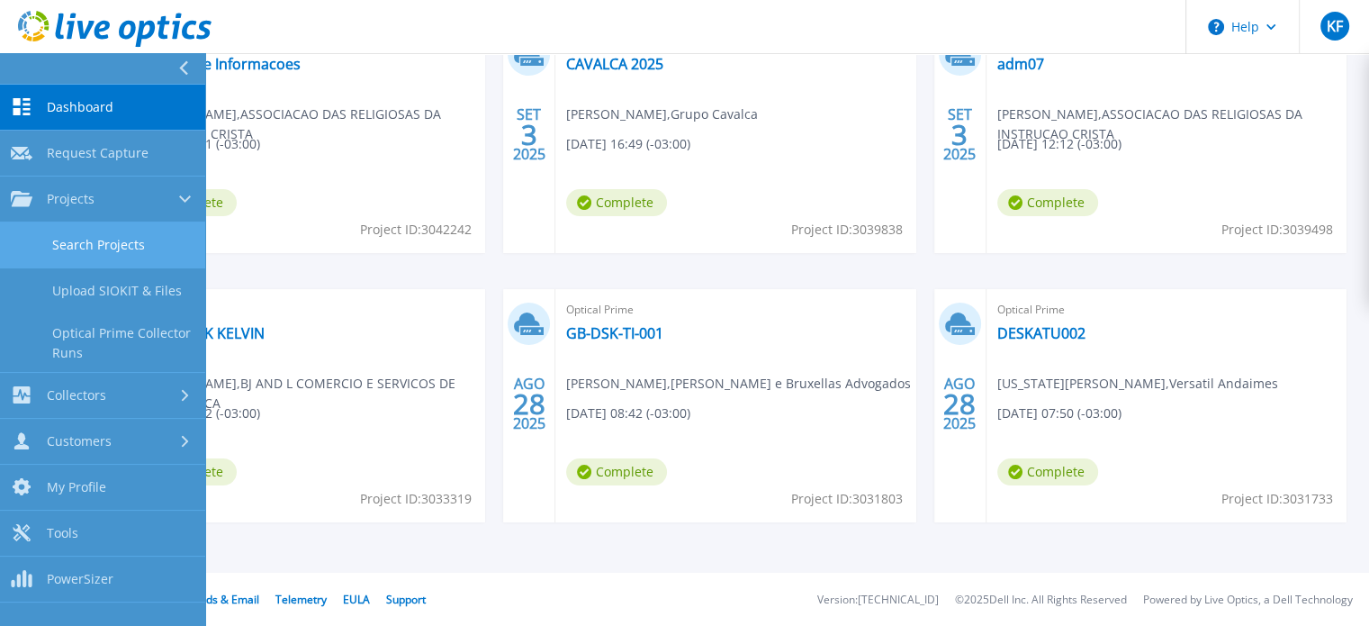
click at [55, 248] on link "Search Projects" at bounding box center [102, 245] width 205 height 46
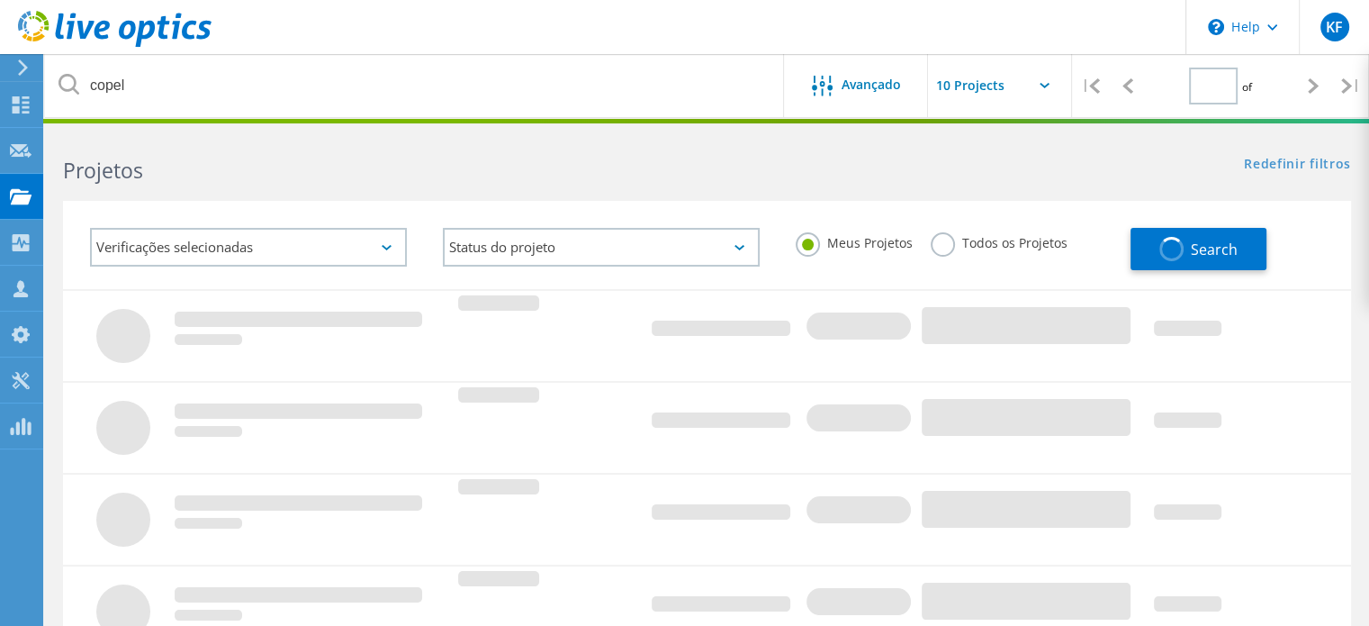
type input "1"
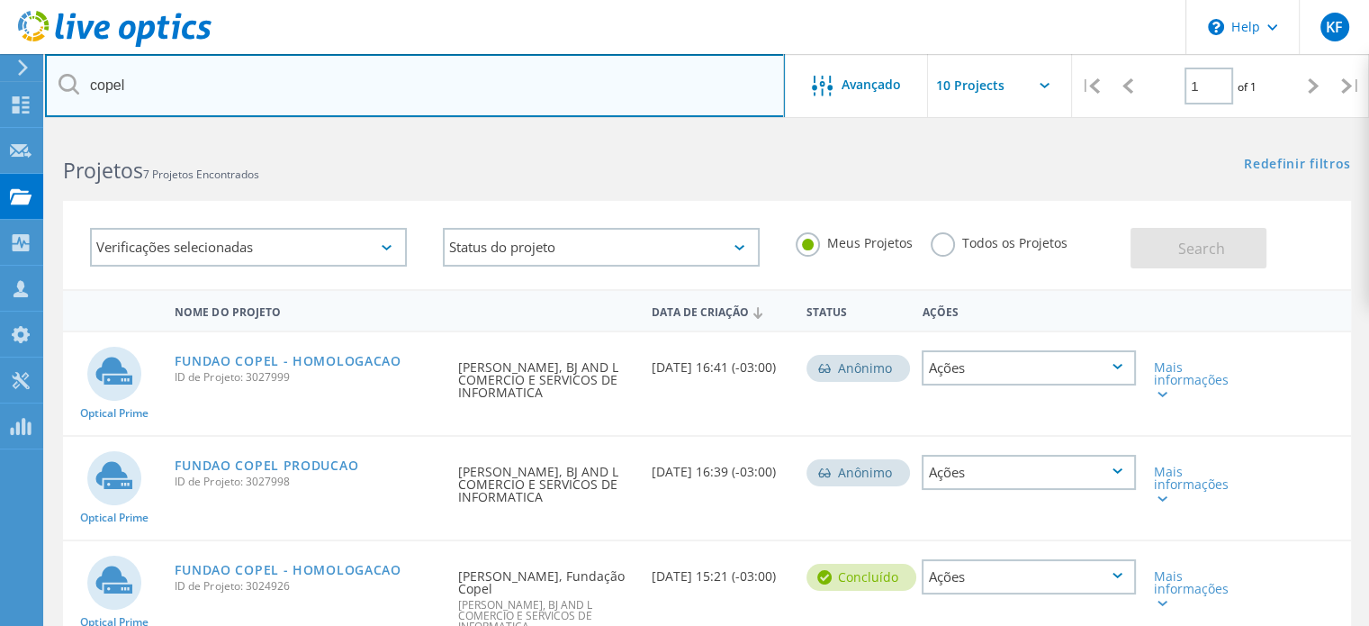
click at [457, 110] on input "copel" at bounding box center [415, 85] width 740 height 63
click at [455, 109] on input "copel" at bounding box center [415, 85] width 740 height 63
type input "COMBIO"
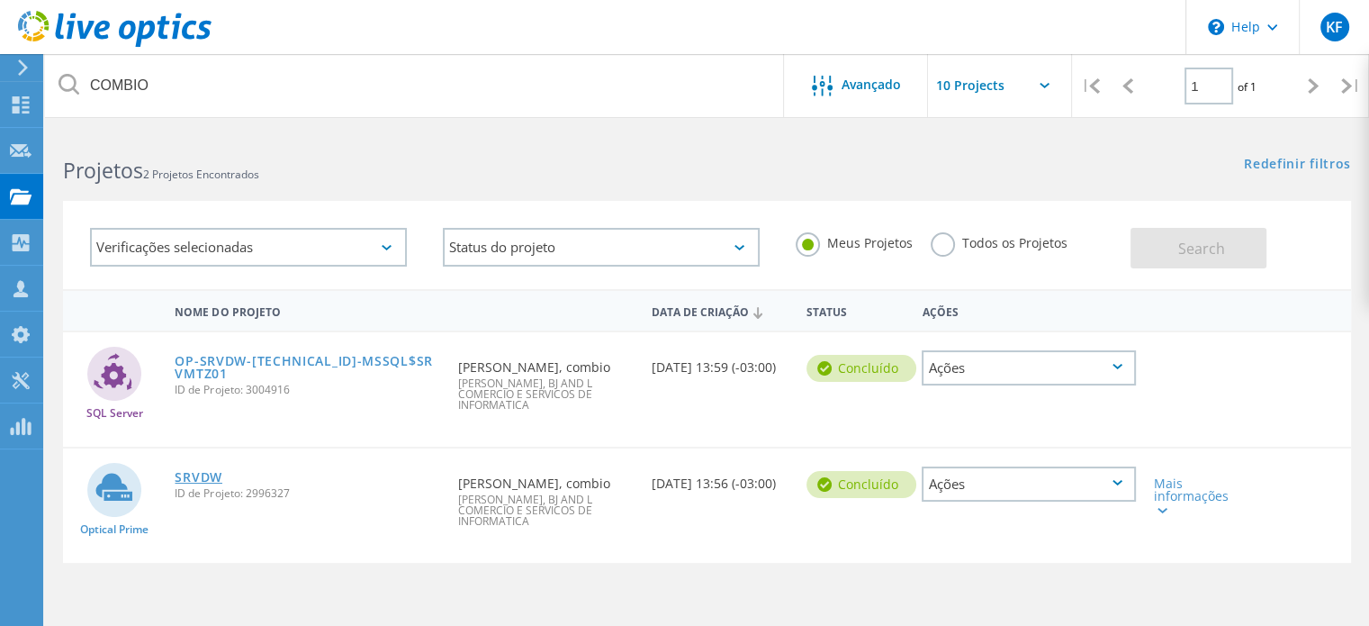
click at [210, 479] on link "SRVDW" at bounding box center [199, 477] width 48 height 13
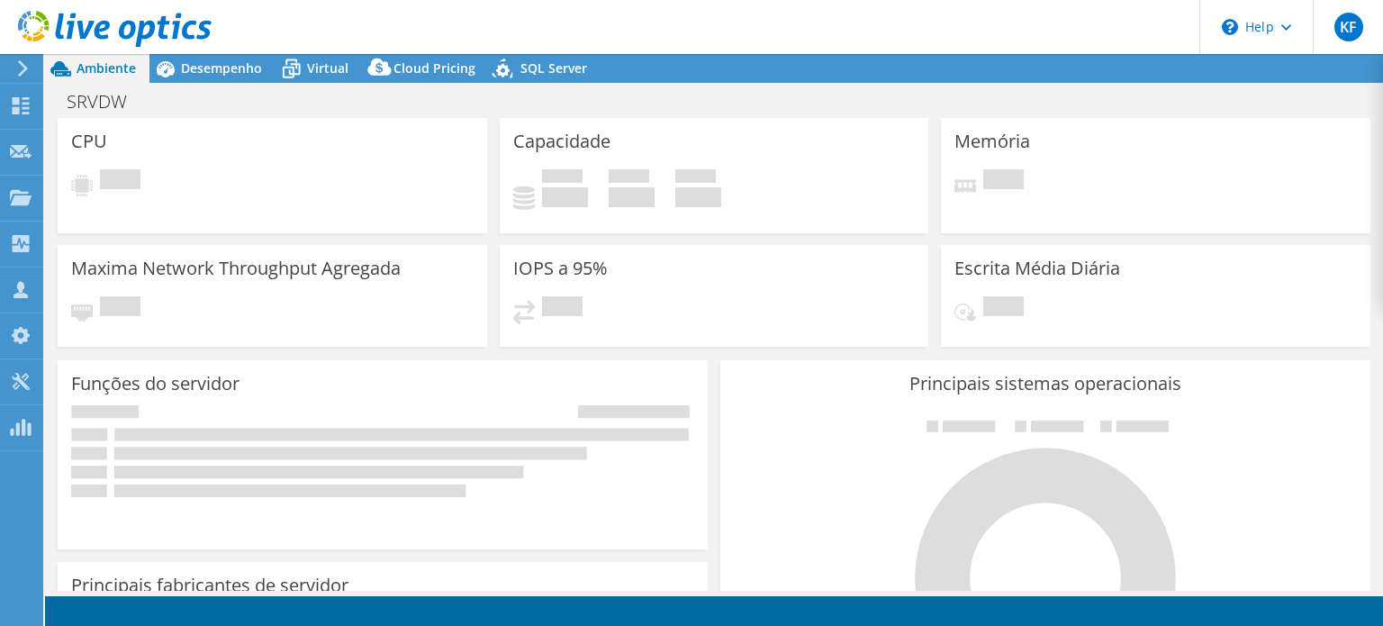
select select "SouthAmerica"
select select "USD"
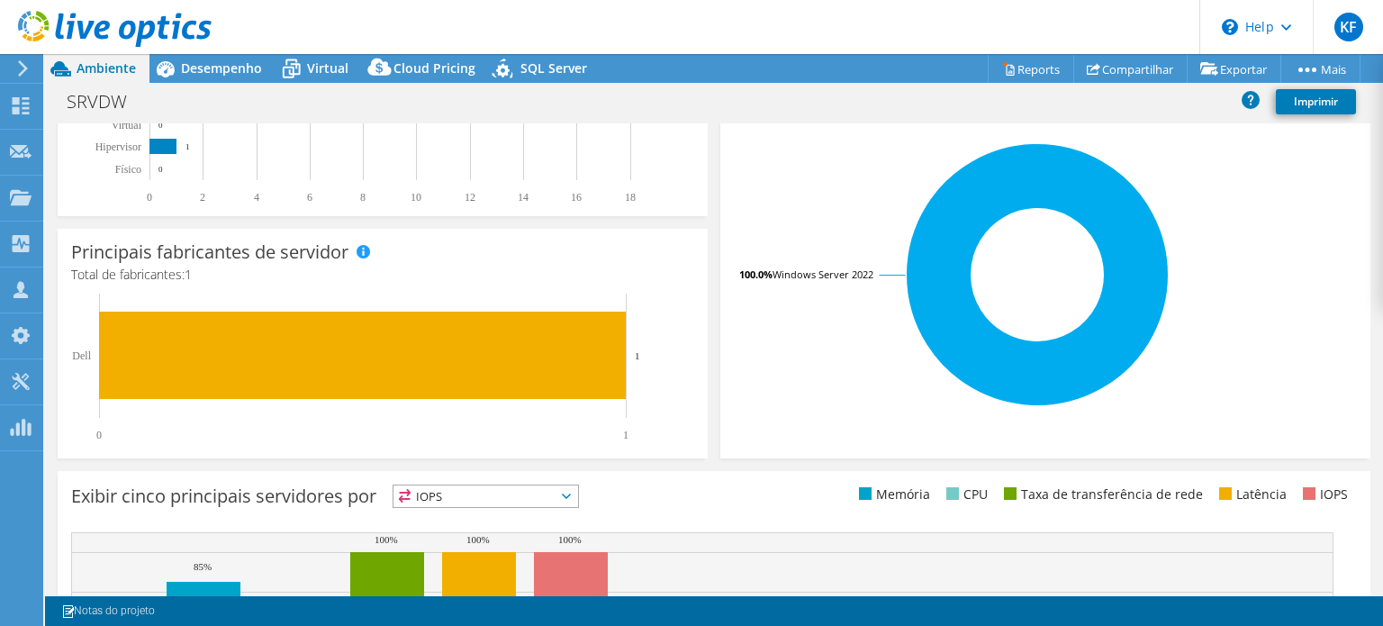
scroll to position [270, 0]
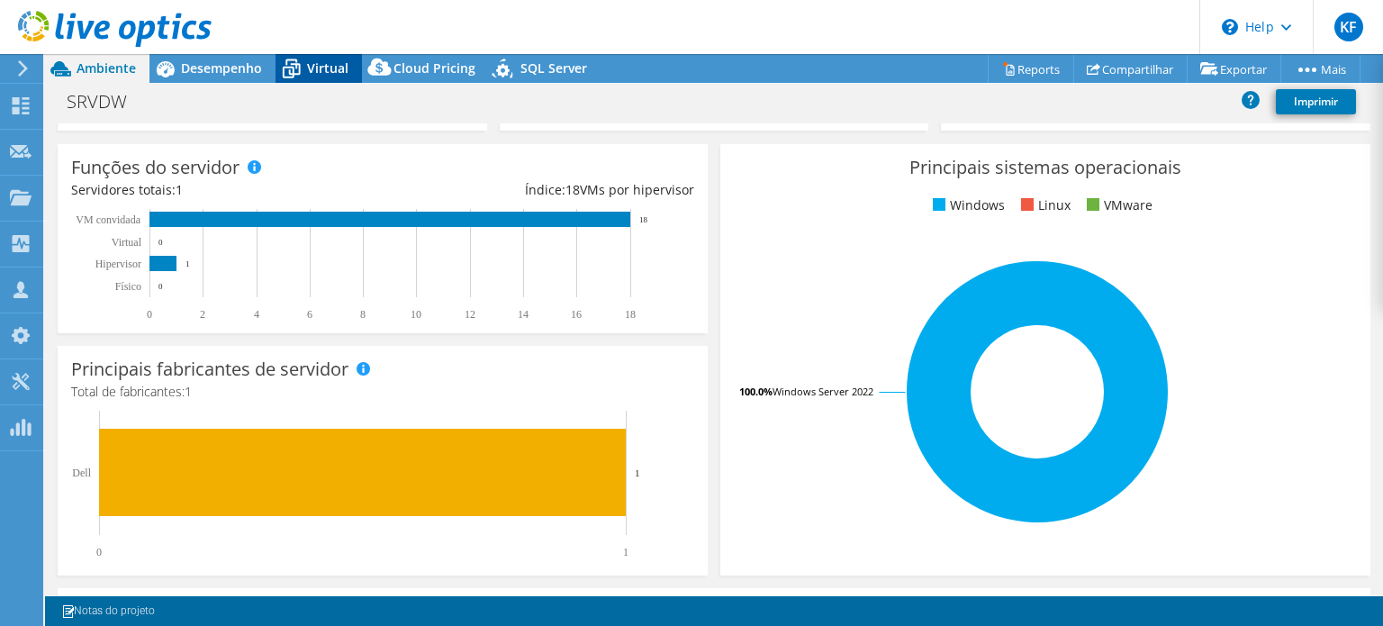
click at [317, 73] on span "Virtual" at bounding box center [327, 67] width 41 height 17
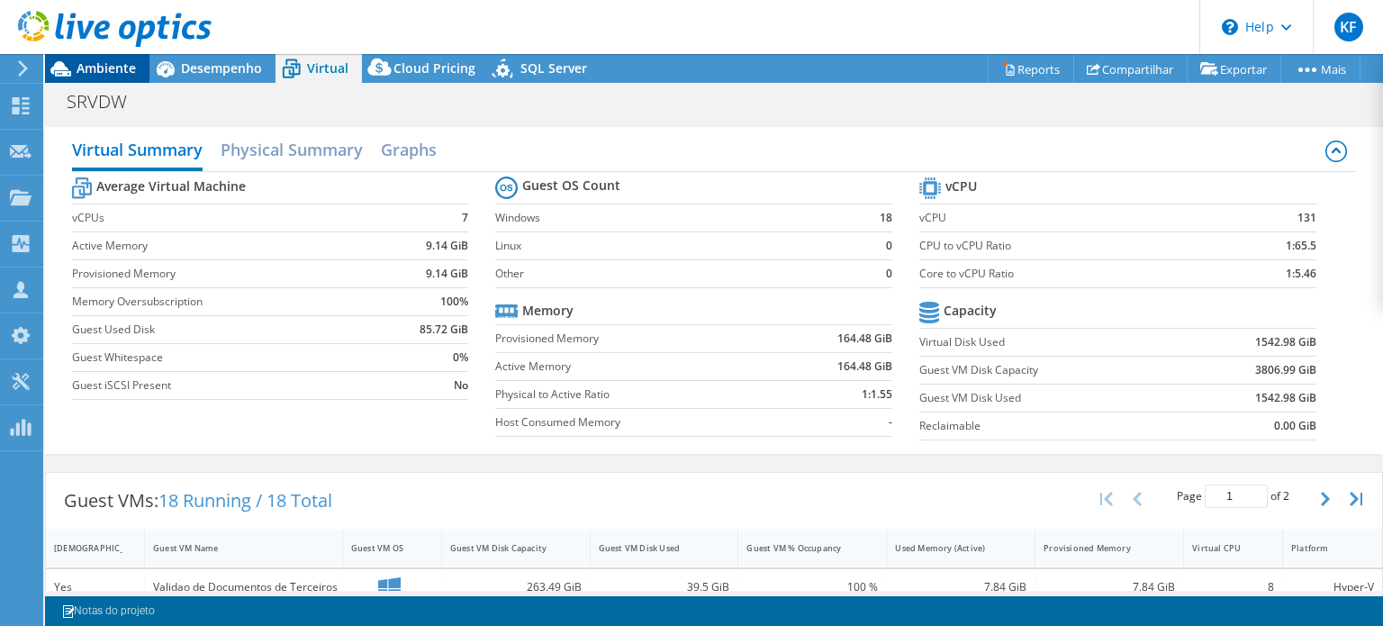
click at [126, 64] on span "Ambiente" at bounding box center [106, 67] width 59 height 17
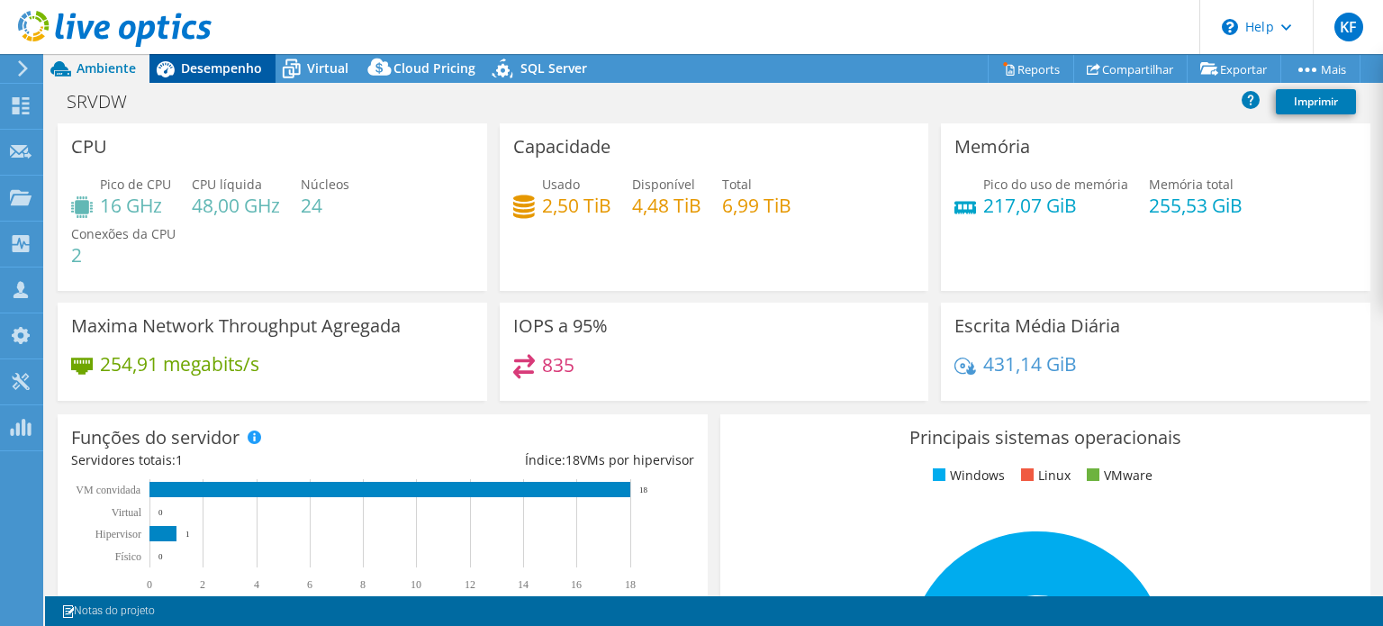
click at [230, 71] on span "Desempenho" at bounding box center [221, 67] width 81 height 17
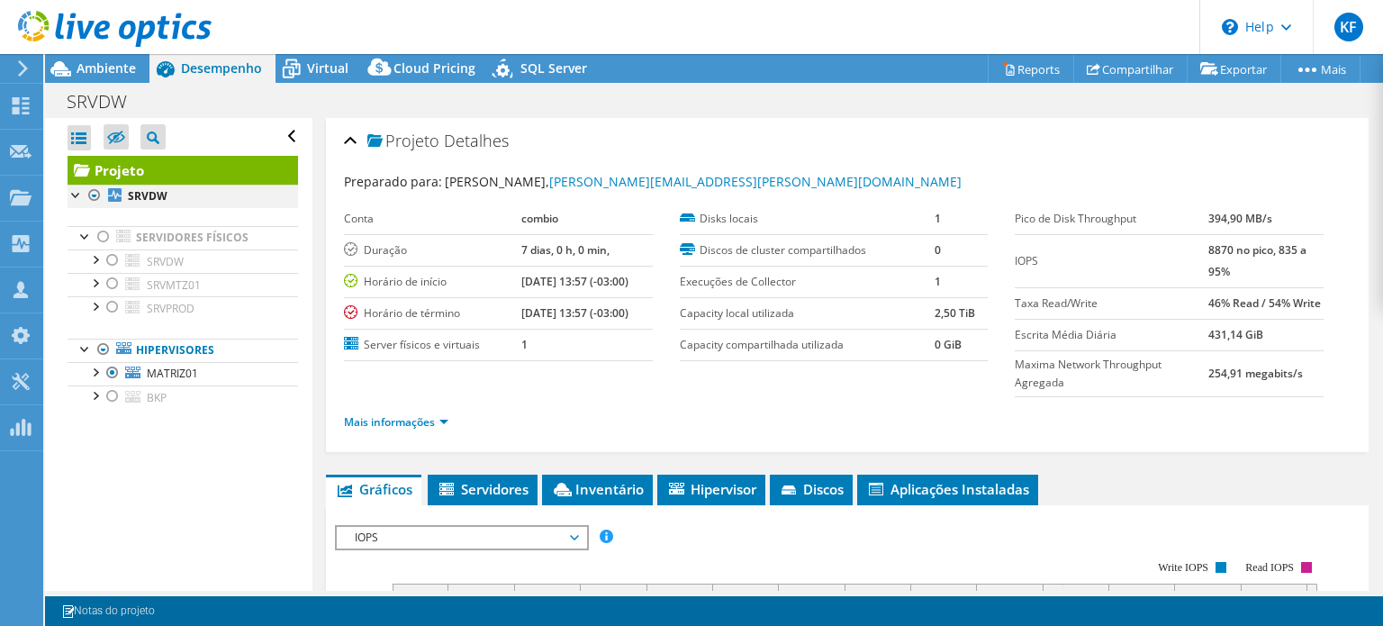
click at [91, 199] on div at bounding box center [95, 196] width 18 height 22
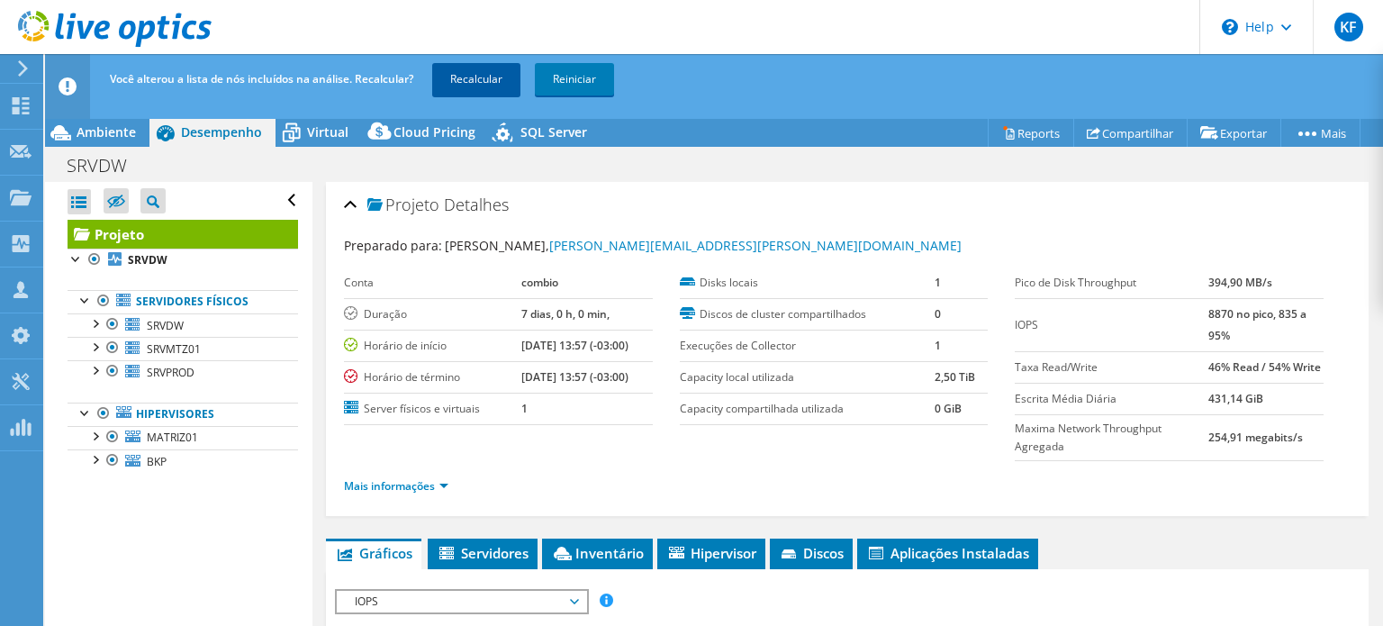
click at [497, 78] on link "Recalcular" at bounding box center [476, 79] width 88 height 32
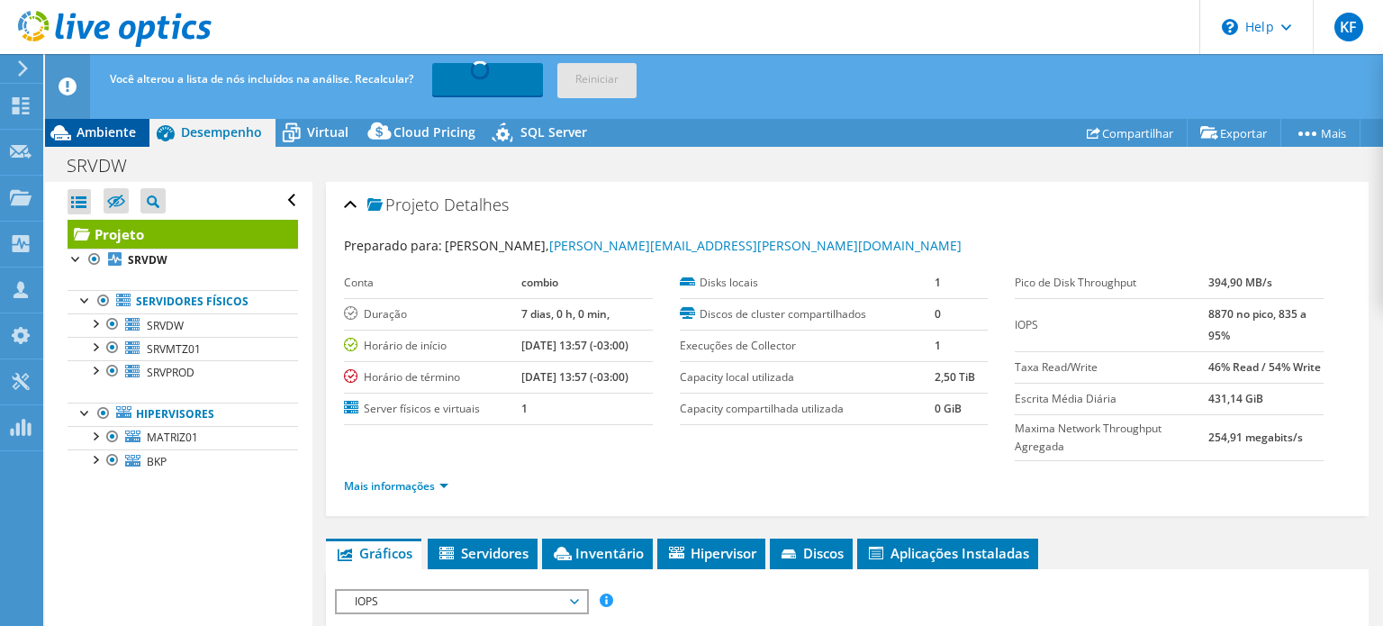
click at [122, 132] on span "Ambiente" at bounding box center [106, 131] width 59 height 17
